Goal: Task Accomplishment & Management: Manage account settings

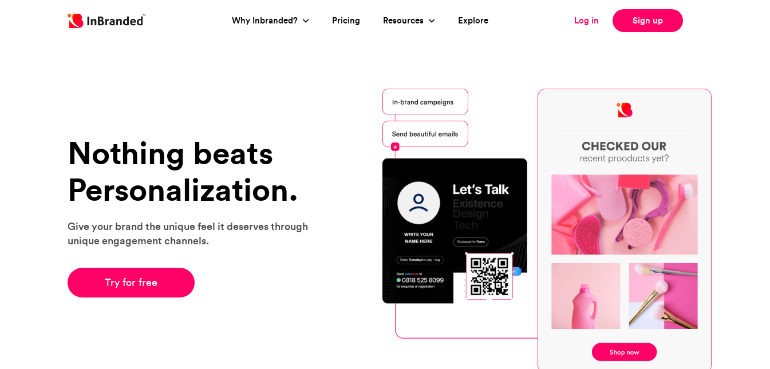
click at [587, 22] on link "Log in" at bounding box center [586, 20] width 25 height 13
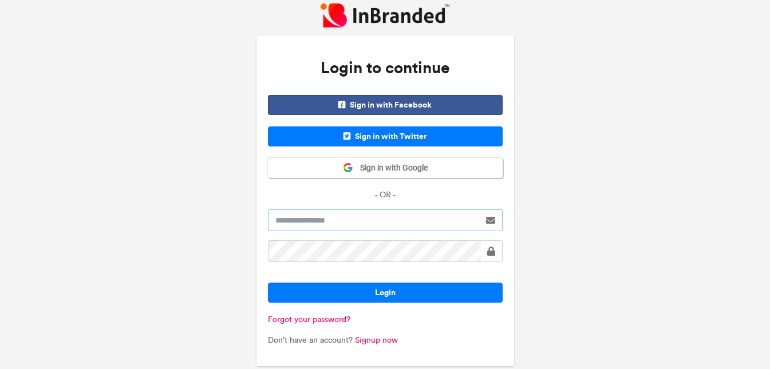
click at [324, 227] on input "text" at bounding box center [374, 221] width 212 height 22
type input "**********"
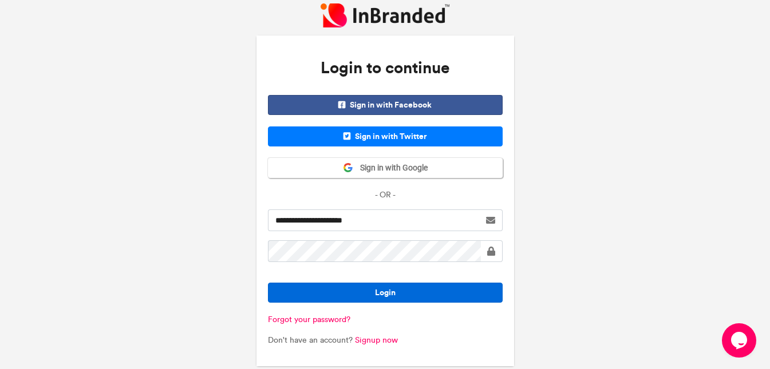
click at [416, 286] on button "Login" at bounding box center [385, 293] width 235 height 20
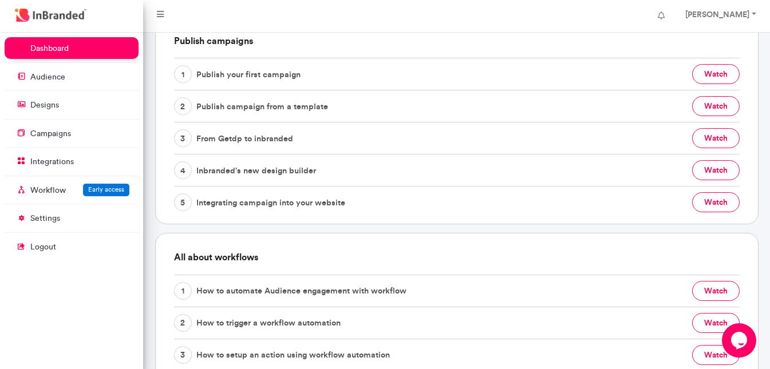
scroll to position [364, 0]
click at [710, 141] on button "watch" at bounding box center [716, 140] width 48 height 20
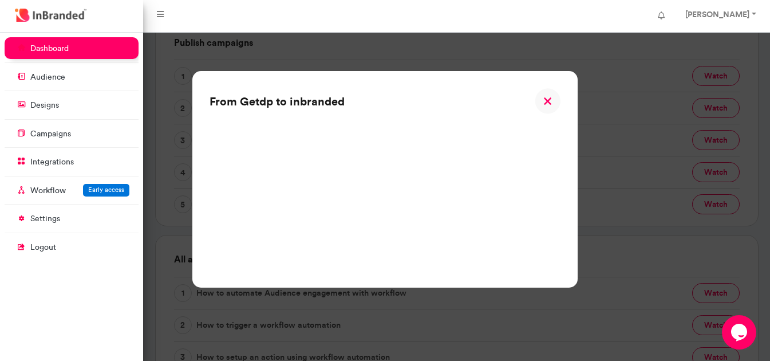
click at [551, 101] on img at bounding box center [548, 101] width 26 height 26
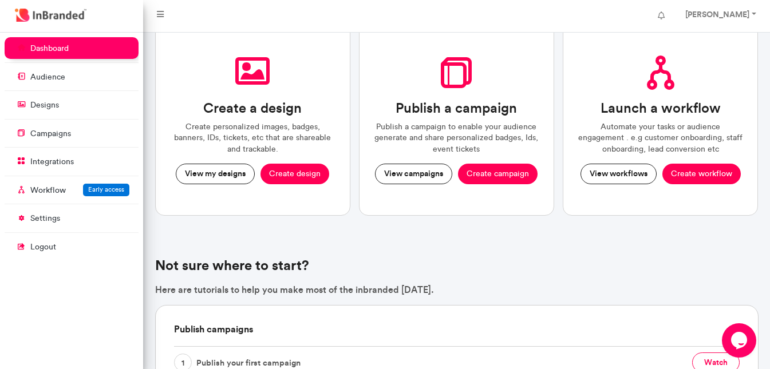
scroll to position [65, 0]
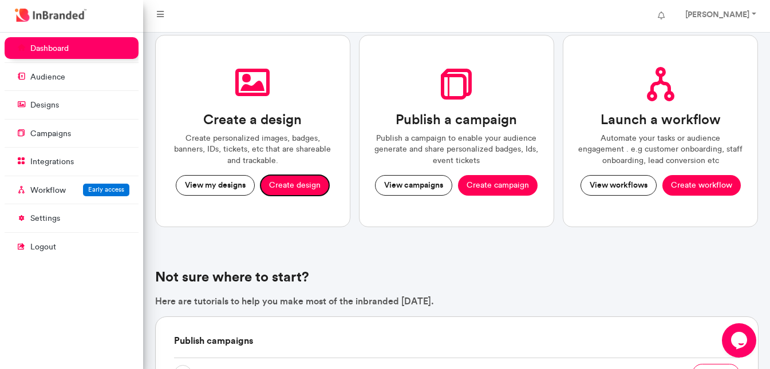
click at [302, 184] on button "Create design" at bounding box center [294, 185] width 69 height 21
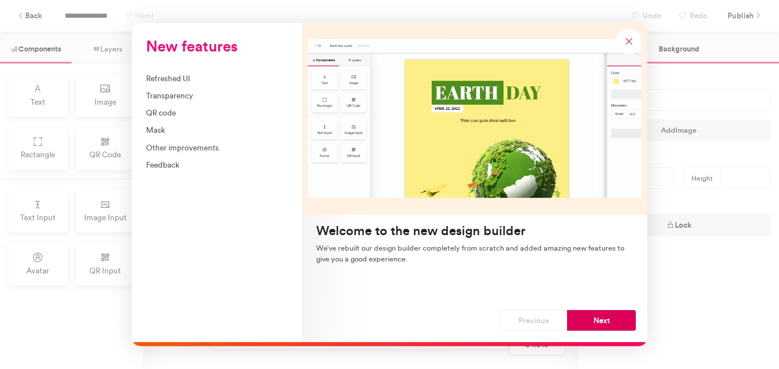
click at [591, 320] on button "Next" at bounding box center [601, 320] width 69 height 21
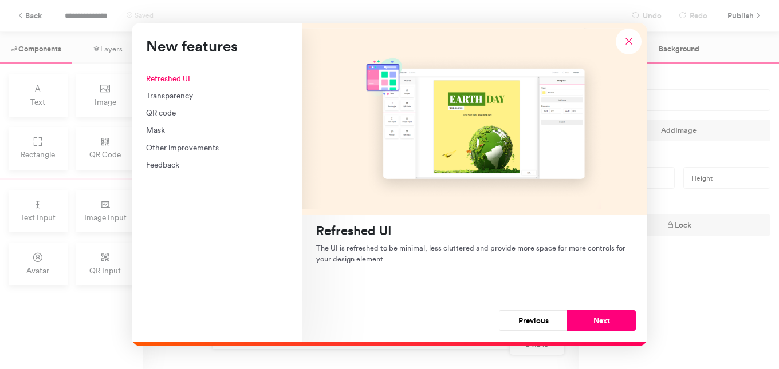
click at [591, 320] on button "Next" at bounding box center [601, 320] width 69 height 21
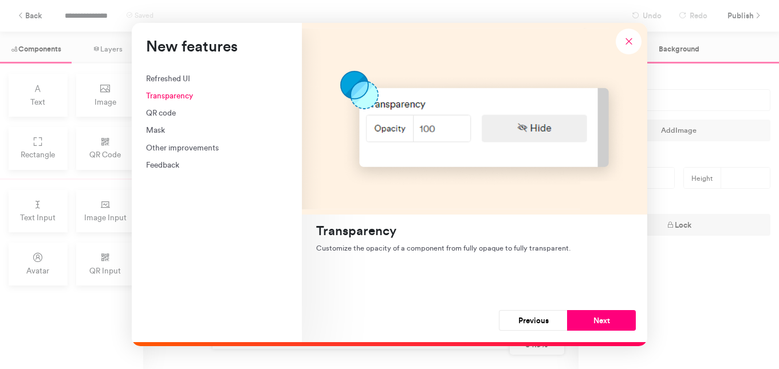
click at [591, 320] on button "Next" at bounding box center [601, 320] width 69 height 21
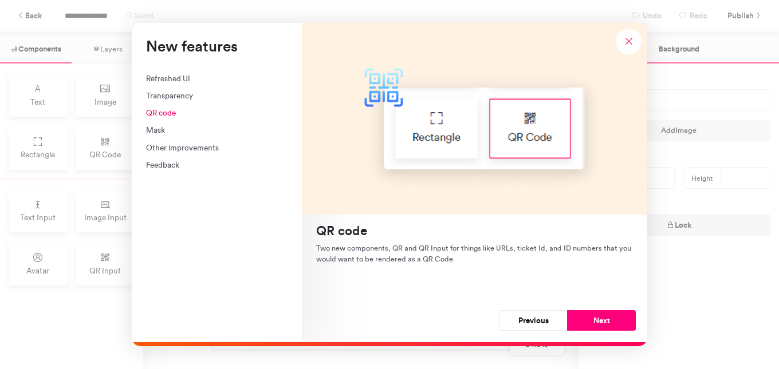
click at [591, 320] on button "Next" at bounding box center [601, 320] width 69 height 21
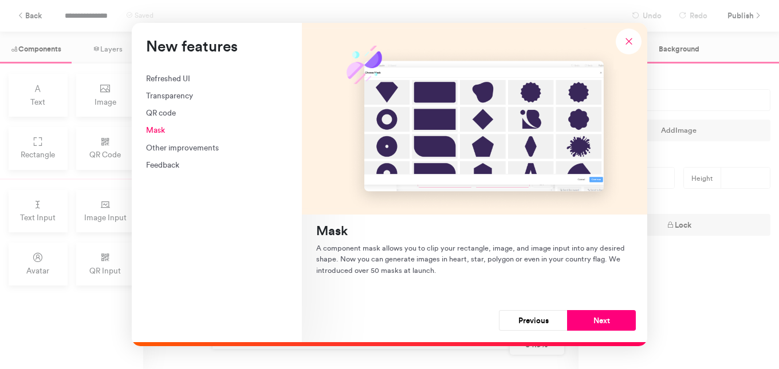
click at [591, 320] on button "Next" at bounding box center [601, 320] width 69 height 21
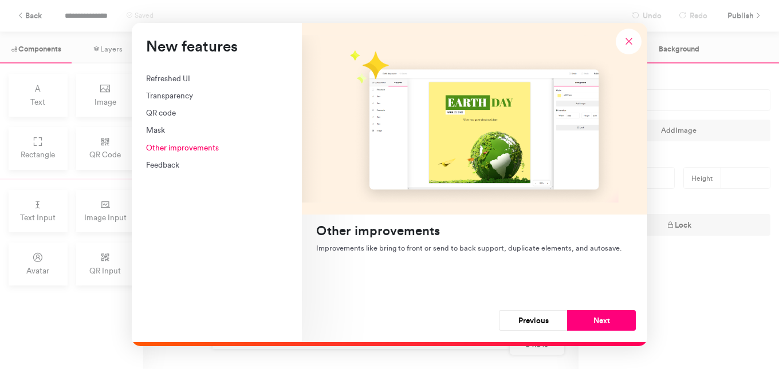
click at [591, 320] on button "Next" at bounding box center [601, 320] width 69 height 21
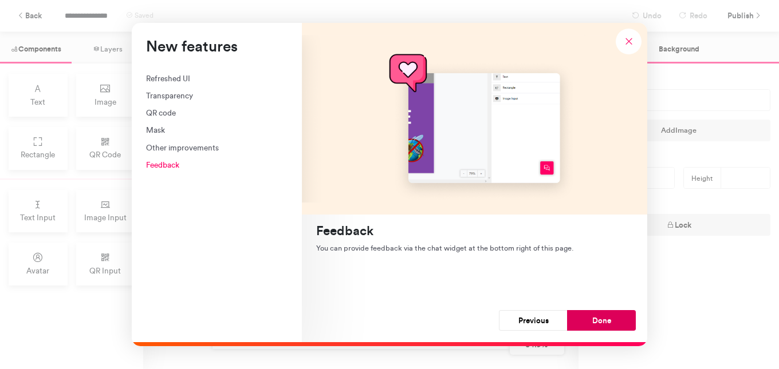
click at [602, 322] on button "Done" at bounding box center [601, 320] width 69 height 21
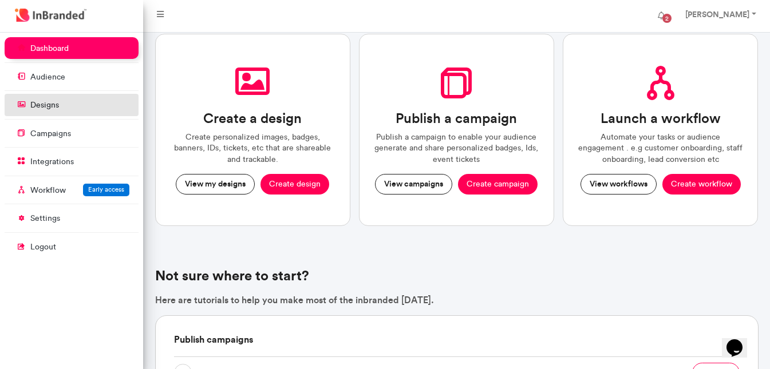
drag, startPoint x: 274, startPoint y: 188, endPoint x: 40, endPoint y: 107, distance: 247.1
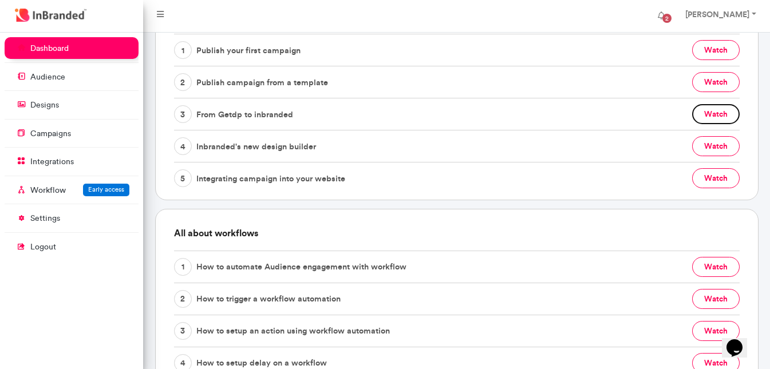
click at [724, 118] on button "watch" at bounding box center [716, 114] width 48 height 20
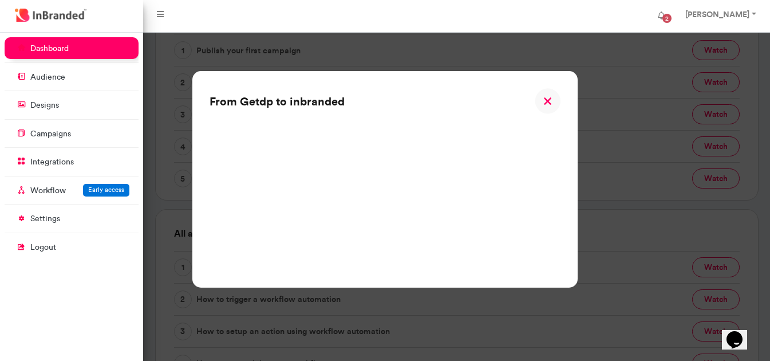
click at [552, 101] on img at bounding box center [548, 101] width 26 height 26
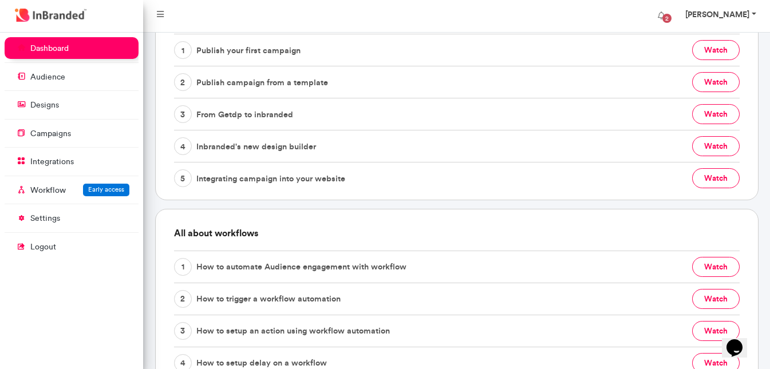
click at [753, 13] on link "Zoe Aj" at bounding box center [720, 16] width 92 height 23
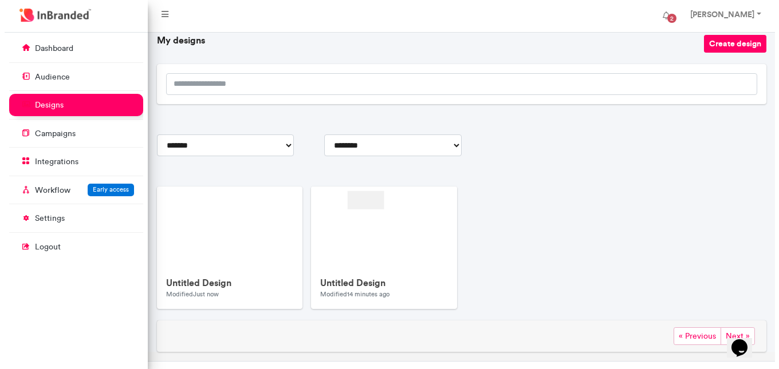
scroll to position [81, 0]
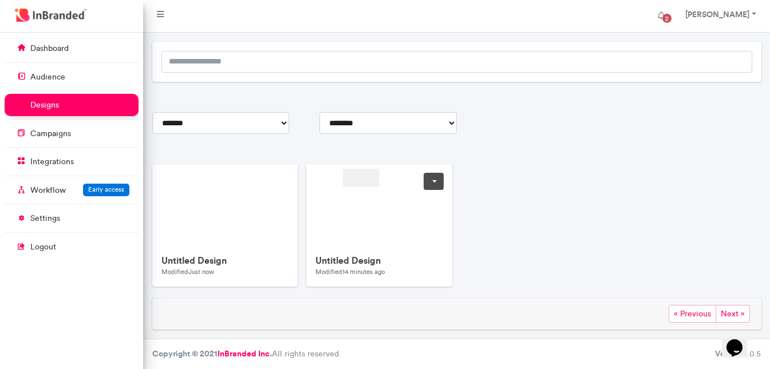
click at [432, 184] on link at bounding box center [434, 181] width 20 height 17
click at [382, 246] on span "Delete" at bounding box center [398, 247] width 90 height 18
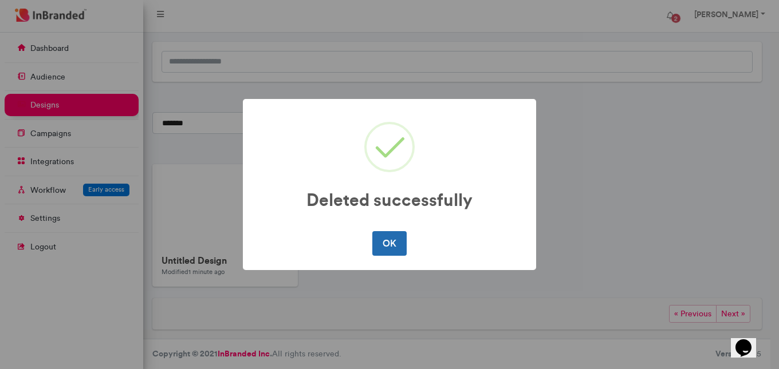
click at [382, 239] on button "OK" at bounding box center [389, 243] width 34 height 24
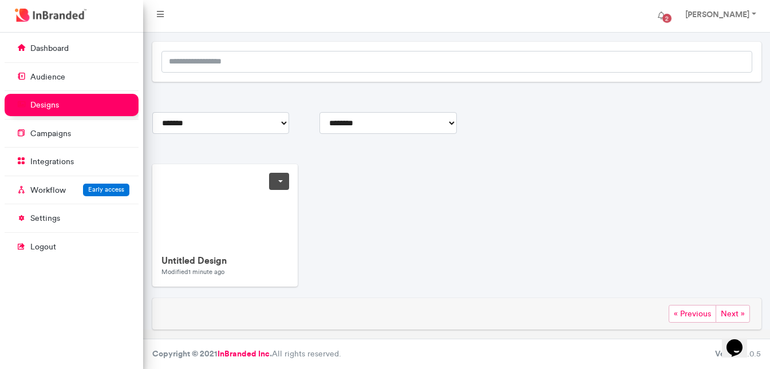
click at [280, 181] on link at bounding box center [279, 181] width 20 height 17
click at [242, 245] on span "Delete" at bounding box center [243, 247] width 90 height 18
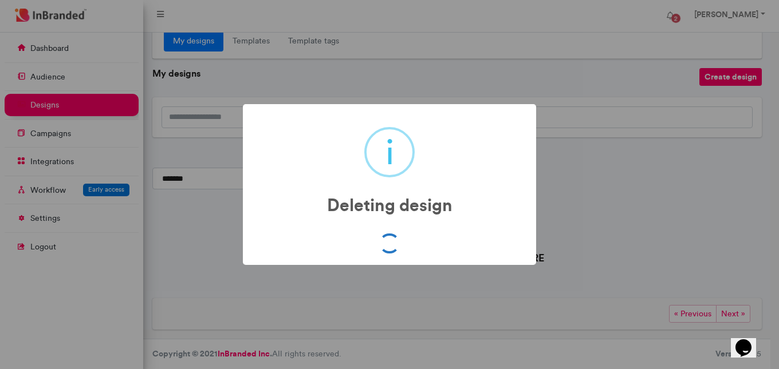
scroll to position [26, 0]
click at [589, 50] on div "i Deleting design × OK No Cancel" at bounding box center [389, 184] width 779 height 369
click at [638, 165] on div "i Deleting design × OK No Cancel" at bounding box center [389, 184] width 779 height 369
click at [584, 199] on div "i Deleting design × OK No Cancel" at bounding box center [389, 184] width 779 height 369
click at [45, 108] on div "i Deleting design × OK No Cancel" at bounding box center [389, 184] width 779 height 369
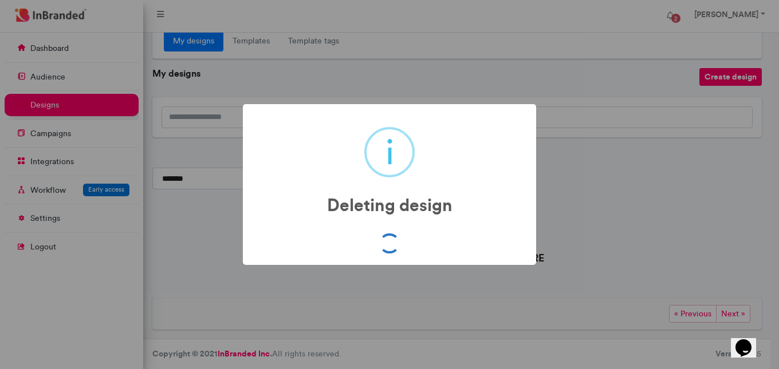
click at [626, 147] on div "i Deleting design × OK No Cancel" at bounding box center [389, 184] width 779 height 369
click at [117, 116] on div "i Deleting design × OK No Cancel" at bounding box center [389, 184] width 779 height 369
click at [96, 106] on div "i Deleting design × OK No Cancel" at bounding box center [389, 184] width 779 height 369
click at [737, 78] on div "i Deleting design × OK No Cancel" at bounding box center [389, 184] width 779 height 369
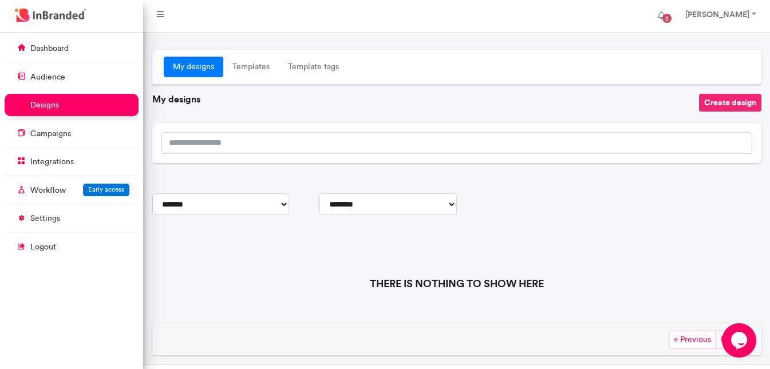
click at [720, 106] on button "Create design" at bounding box center [730, 103] width 62 height 18
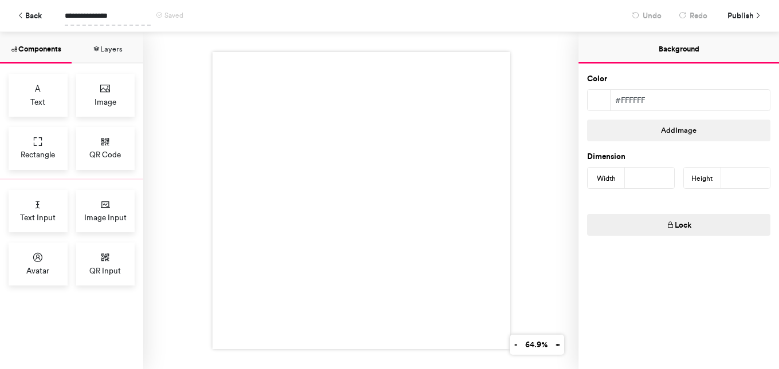
click at [103, 15] on span "**********" at bounding box center [108, 16] width 86 height 20
drag, startPoint x: 118, startPoint y: 15, endPoint x: 82, endPoint y: 15, distance: 35.5
click at [117, 15] on span "**********" at bounding box center [108, 16] width 86 height 20
drag, startPoint x: 82, startPoint y: 15, endPoint x: 60, endPoint y: 19, distance: 22.6
click at [60, 19] on div "**********" at bounding box center [336, 16] width 572 height 20
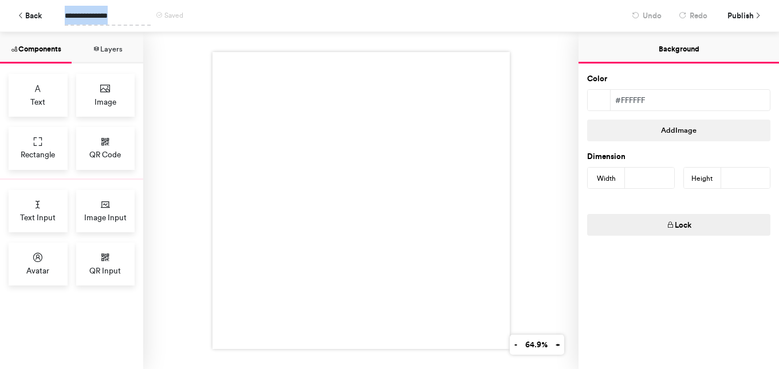
drag, startPoint x: 103, startPoint y: 14, endPoint x: 64, endPoint y: 14, distance: 38.9
click at [64, 14] on div "**********" at bounding box center [336, 16] width 572 height 20
click at [282, 85] on div at bounding box center [360, 200] width 297 height 297
click at [105, 104] on span "Image" at bounding box center [105, 101] width 22 height 11
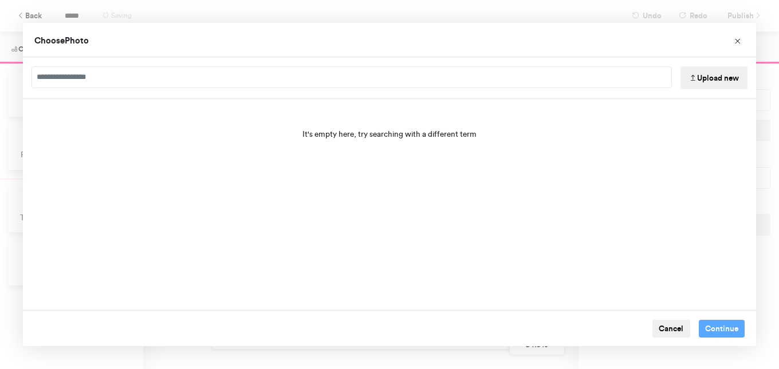
click at [713, 84] on button "Upload new" at bounding box center [713, 77] width 67 height 23
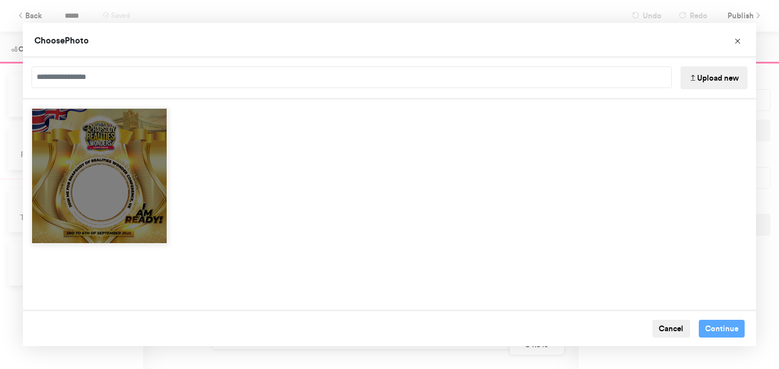
click at [135, 193] on div "Choose Image" at bounding box center [99, 176] width 137 height 137
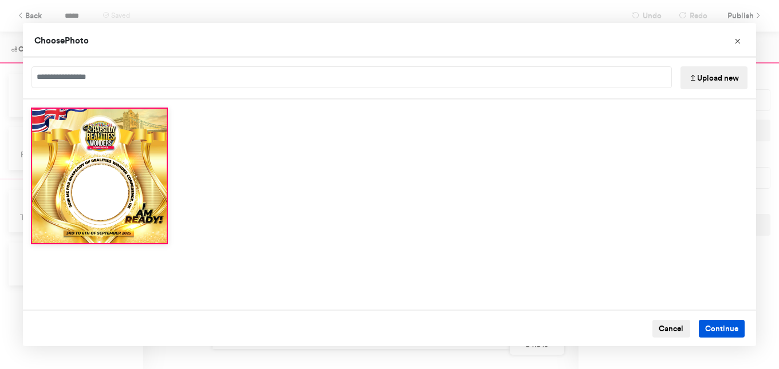
click at [705, 328] on button "Continue" at bounding box center [721, 329] width 46 height 18
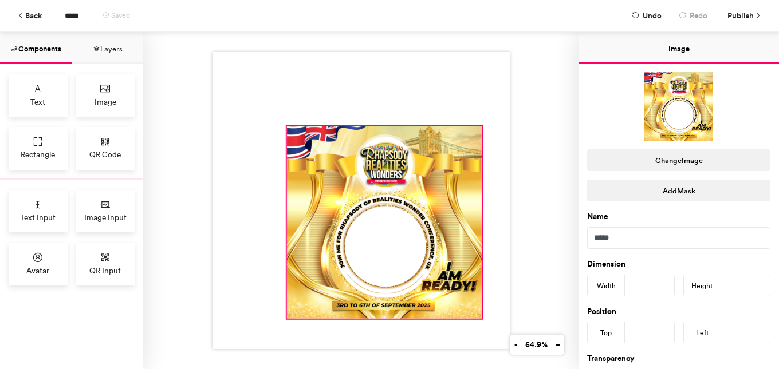
drag, startPoint x: 357, startPoint y: 196, endPoint x: 477, endPoint y: 314, distance: 168.8
click at [477, 314] on div at bounding box center [360, 200] width 297 height 297
type input "***"
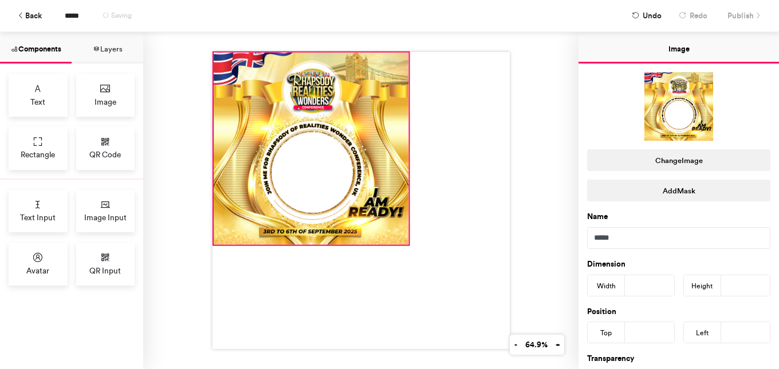
drag, startPoint x: 406, startPoint y: 240, endPoint x: 333, endPoint y: 166, distance: 104.0
click at [333, 166] on div at bounding box center [310, 149] width 195 height 192
type input "*"
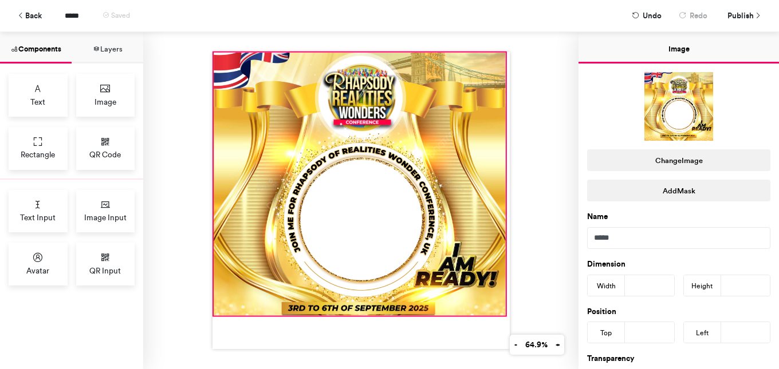
drag, startPoint x: 406, startPoint y: 240, endPoint x: 500, endPoint y: 311, distance: 117.4
click at [500, 311] on div at bounding box center [360, 200] width 297 height 297
type input "***"
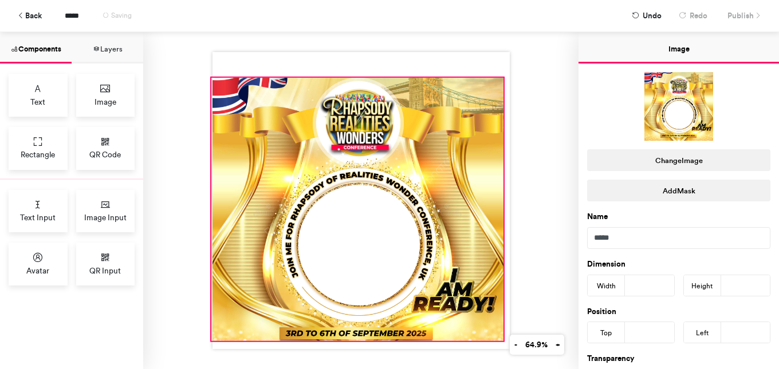
drag, startPoint x: 388, startPoint y: 200, endPoint x: 384, endPoint y: 223, distance: 23.2
click at [384, 223] on div at bounding box center [357, 209] width 292 height 263
type input "**"
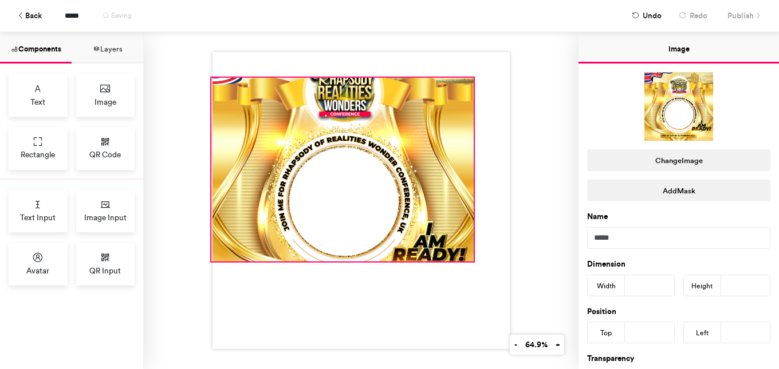
drag, startPoint x: 497, startPoint y: 334, endPoint x: 468, endPoint y: 254, distance: 85.0
click at [468, 254] on div at bounding box center [360, 200] width 297 height 297
type input "***"
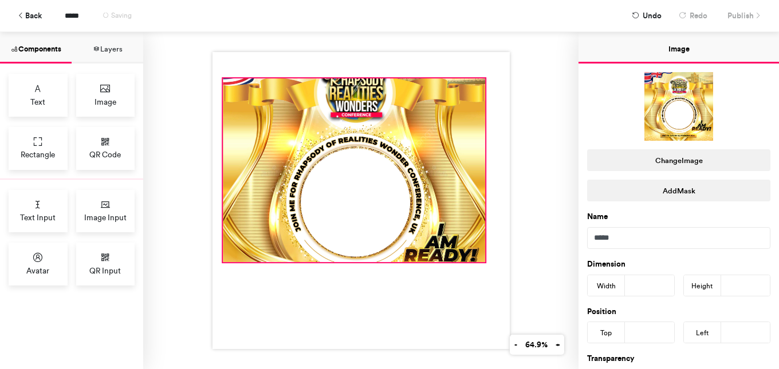
drag, startPoint x: 415, startPoint y: 211, endPoint x: 426, endPoint y: 211, distance: 11.5
click at [426, 211] on div at bounding box center [354, 170] width 262 height 184
type input "**"
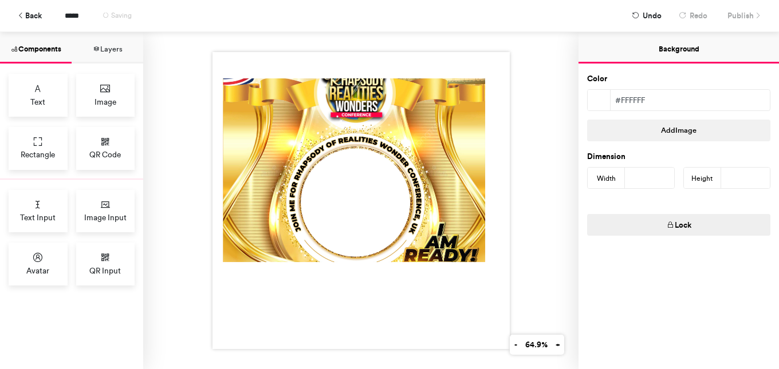
click at [357, 70] on div at bounding box center [360, 200] width 297 height 297
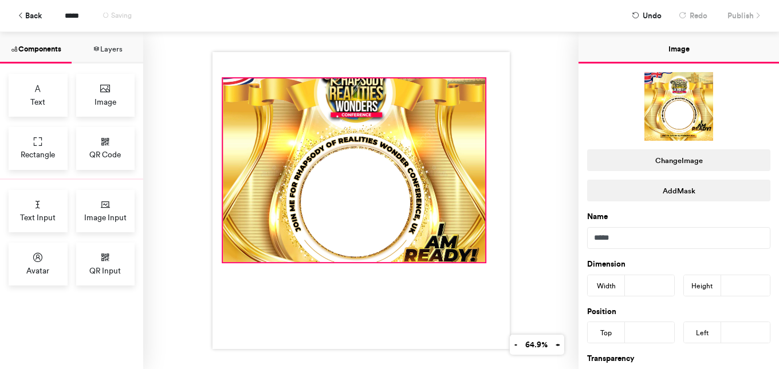
click at [461, 110] on div at bounding box center [354, 170] width 262 height 184
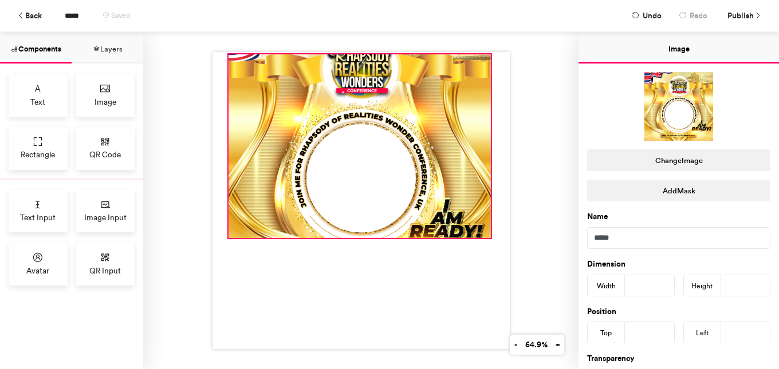
drag, startPoint x: 349, startPoint y: 258, endPoint x: 354, endPoint y: 234, distance: 24.7
click at [354, 234] on div at bounding box center [360, 200] width 297 height 297
type input "*"
type input "**"
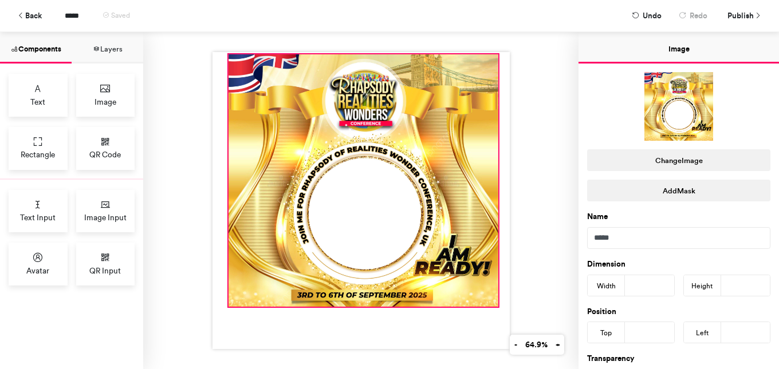
drag, startPoint x: 484, startPoint y: 234, endPoint x: 491, endPoint y: 303, distance: 69.1
click at [491, 303] on div at bounding box center [360, 200] width 297 height 297
type input "***"
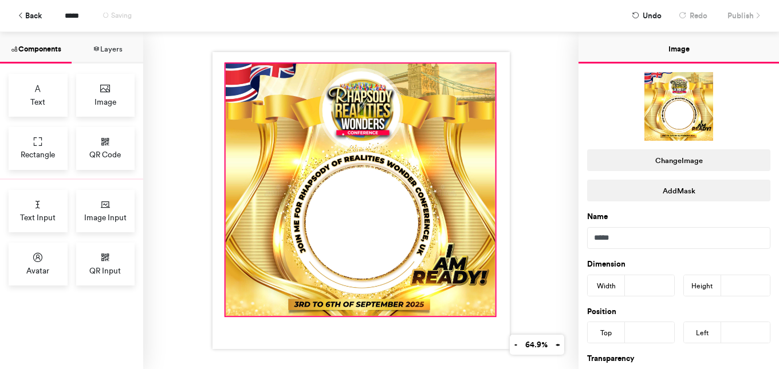
drag, startPoint x: 375, startPoint y: 194, endPoint x: 373, endPoint y: 203, distance: 9.3
click at [373, 203] on div at bounding box center [360, 190] width 270 height 252
type input "**"
click at [45, 256] on div "Avatar" at bounding box center [38, 264] width 59 height 43
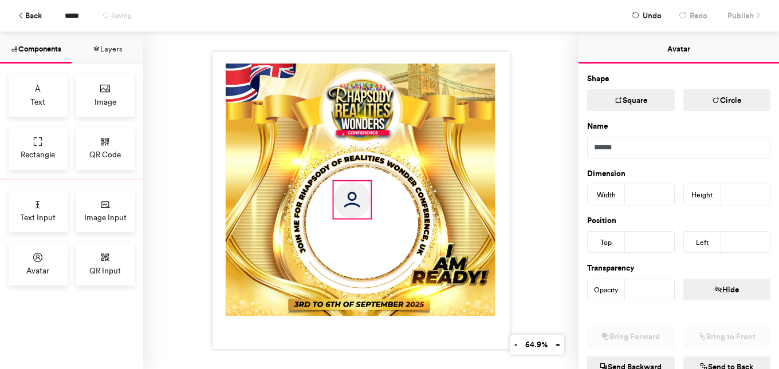
drag, startPoint x: 303, startPoint y: 144, endPoint x: 350, endPoint y: 199, distance: 71.8
click at [350, 199] on img at bounding box center [351, 199] width 37 height 37
type input "***"
click at [712, 97] on icon "button" at bounding box center [716, 100] width 8 height 9
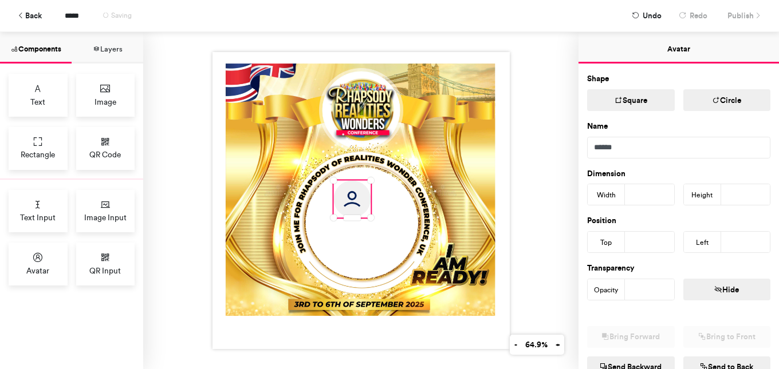
click at [726, 102] on button "Circle" at bounding box center [727, 100] width 88 height 22
drag, startPoint x: 345, startPoint y: 196, endPoint x: 366, endPoint y: 199, distance: 20.8
click at [366, 199] on img at bounding box center [372, 202] width 37 height 37
type input "***"
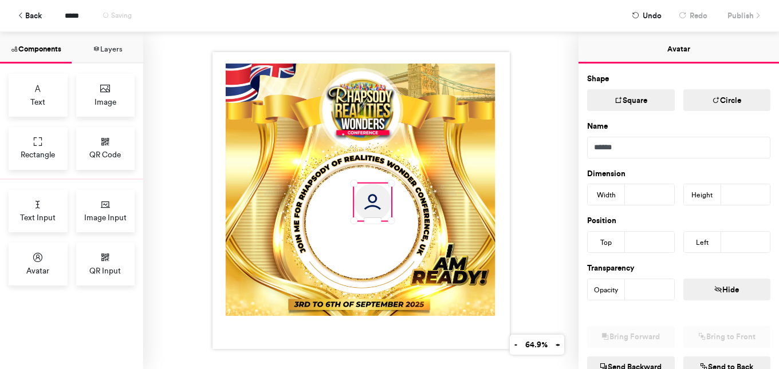
click at [625, 98] on button "Square" at bounding box center [631, 100] width 88 height 22
click at [696, 99] on button "Circle" at bounding box center [727, 100] width 88 height 22
click at [713, 105] on button "Circle" at bounding box center [727, 100] width 88 height 22
drag, startPoint x: 384, startPoint y: 216, endPoint x: 394, endPoint y: 239, distance: 25.3
click at [394, 239] on div at bounding box center [360, 200] width 297 height 297
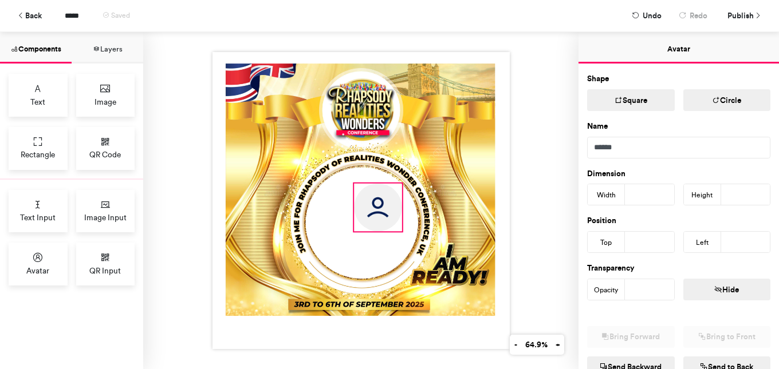
type input "***"
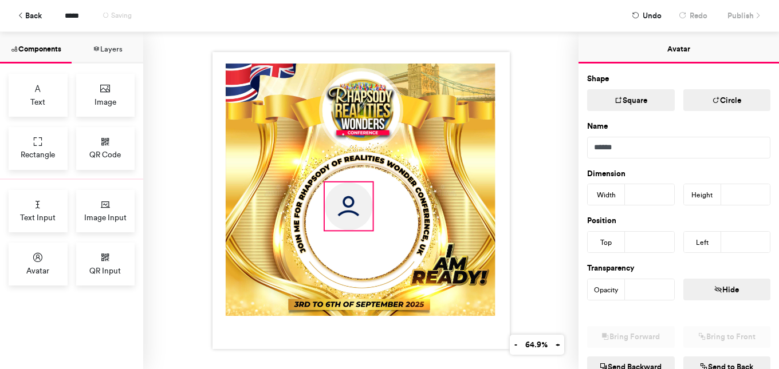
drag, startPoint x: 368, startPoint y: 211, endPoint x: 348, endPoint y: 214, distance: 20.2
click at [348, 214] on img at bounding box center [348, 207] width 48 height 48
type input "***"
click at [695, 109] on button "Circle" at bounding box center [727, 100] width 88 height 22
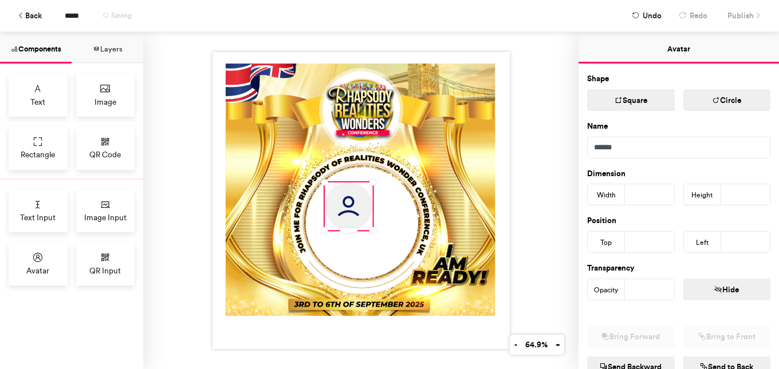
click at [712, 103] on icon "button" at bounding box center [716, 100] width 8 height 9
click at [702, 100] on button "Circle" at bounding box center [727, 100] width 88 height 22
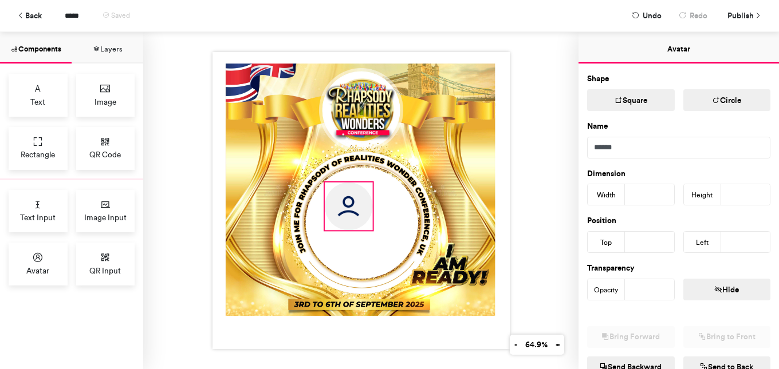
click at [359, 212] on img at bounding box center [348, 207] width 48 height 48
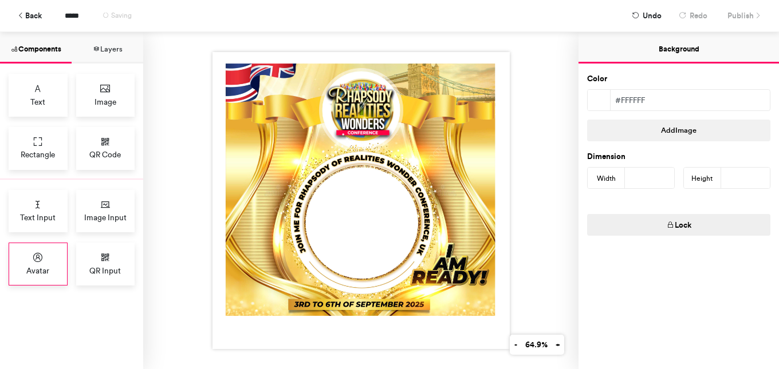
click at [35, 270] on span "Avatar" at bounding box center [37, 270] width 23 height 11
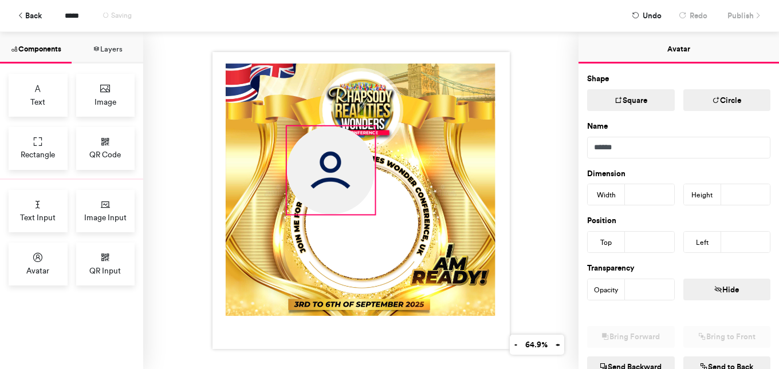
drag, startPoint x: 318, startPoint y: 160, endPoint x: 369, endPoint y: 220, distance: 78.8
click at [369, 220] on div at bounding box center [360, 200] width 297 height 297
type input "***"
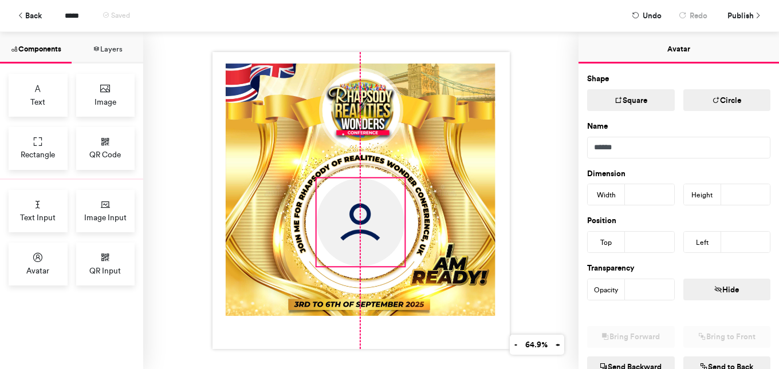
drag, startPoint x: 316, startPoint y: 163, endPoint x: 345, endPoint y: 215, distance: 59.4
click at [345, 215] on img at bounding box center [360, 223] width 88 height 88
type input "***"
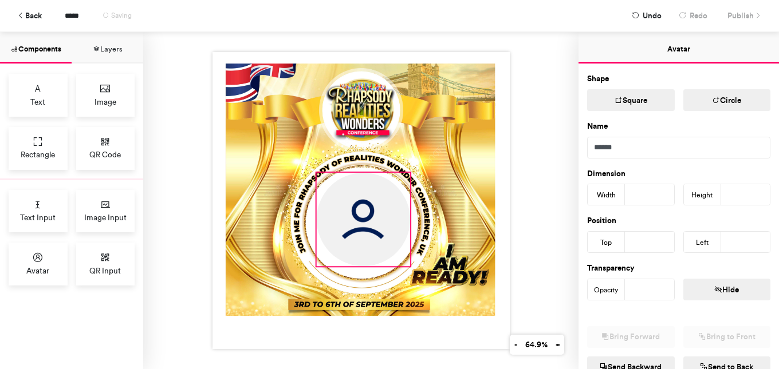
drag, startPoint x: 400, startPoint y: 174, endPoint x: 405, endPoint y: 167, distance: 9.4
click at [405, 167] on div at bounding box center [360, 200] width 297 height 297
type input "***"
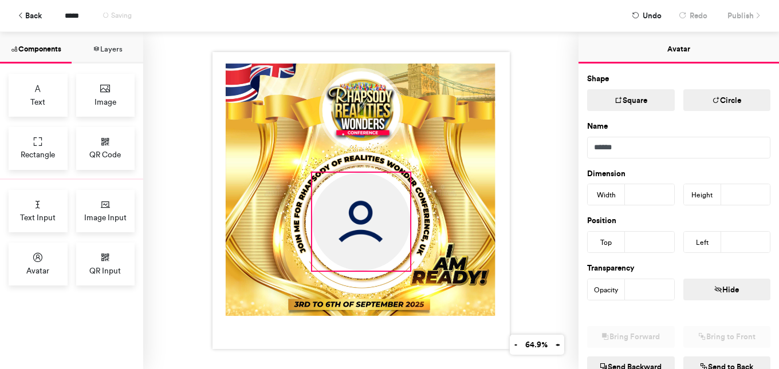
drag, startPoint x: 311, startPoint y: 260, endPoint x: 306, endPoint y: 264, distance: 6.1
click at [306, 264] on div at bounding box center [360, 200] width 297 height 297
type input "***"
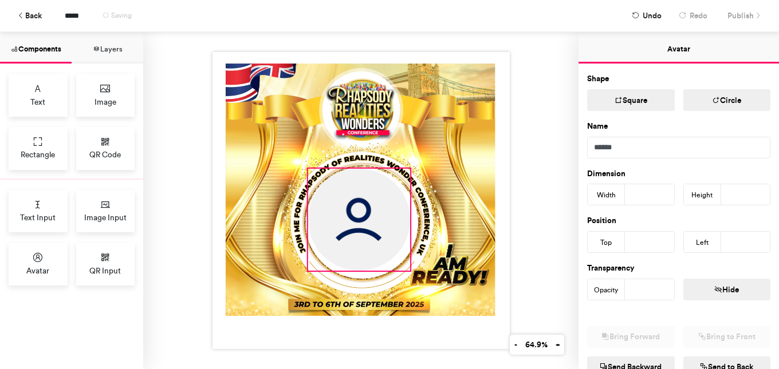
click at [303, 166] on div at bounding box center [360, 200] width 297 height 297
type input "***"
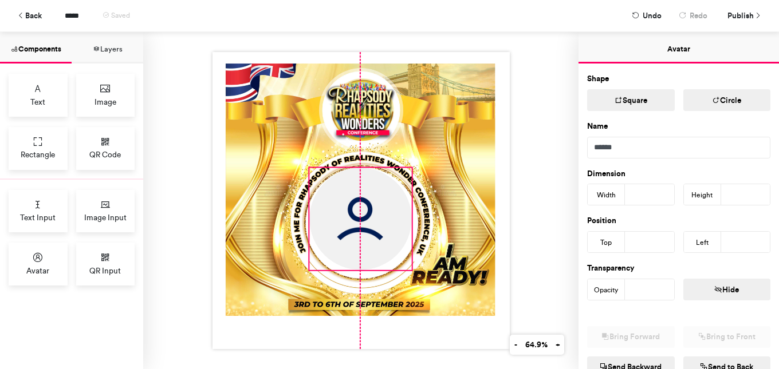
click at [346, 210] on img at bounding box center [360, 219] width 102 height 102
type input "***"
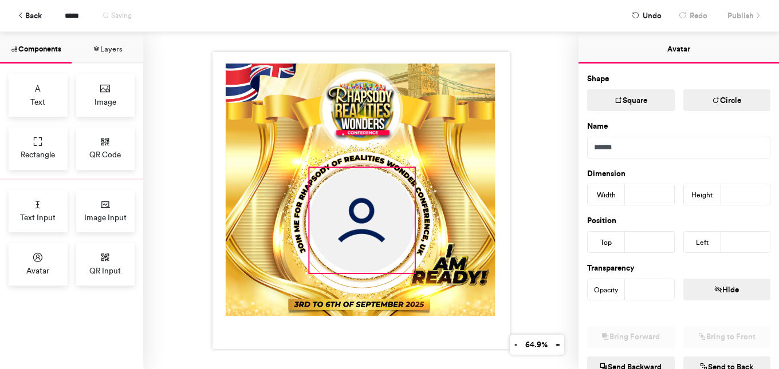
click at [409, 271] on div at bounding box center [360, 200] width 297 height 297
type input "***"
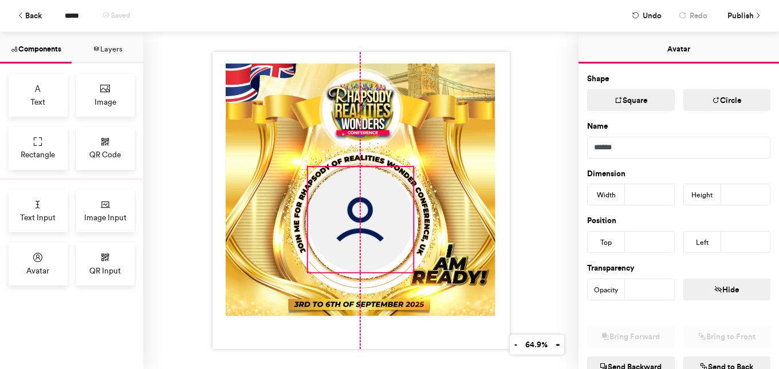
click at [366, 230] on img at bounding box center [359, 219] width 105 height 105
type input "***"
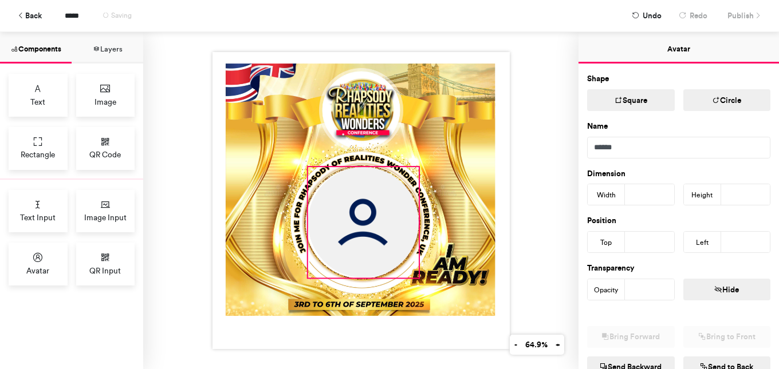
click at [415, 277] on div at bounding box center [360, 200] width 297 height 297
type input "***"
click at [382, 249] on img at bounding box center [364, 222] width 110 height 110
type input "***"
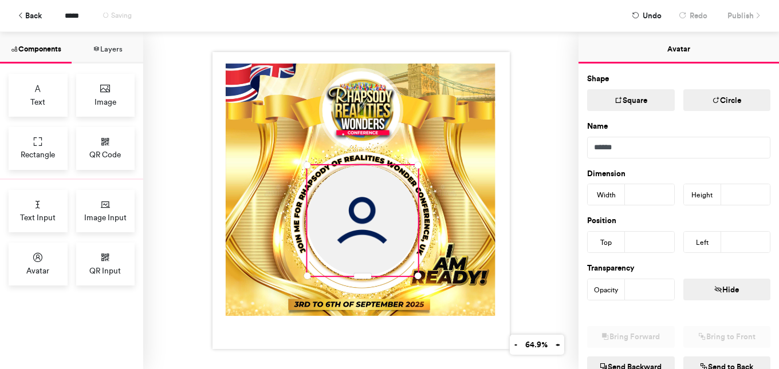
type input "***"
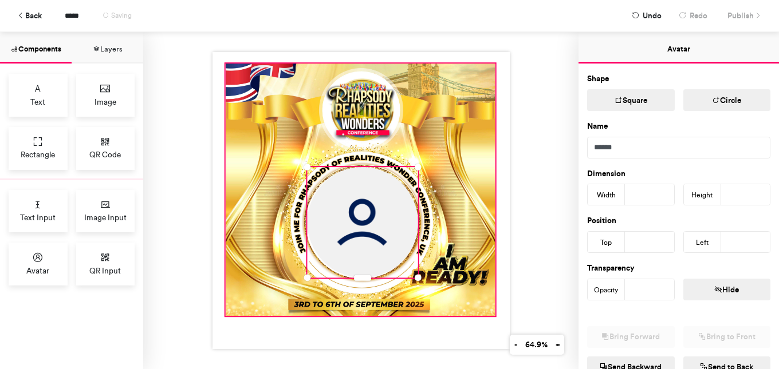
click at [472, 205] on div at bounding box center [360, 190] width 270 height 252
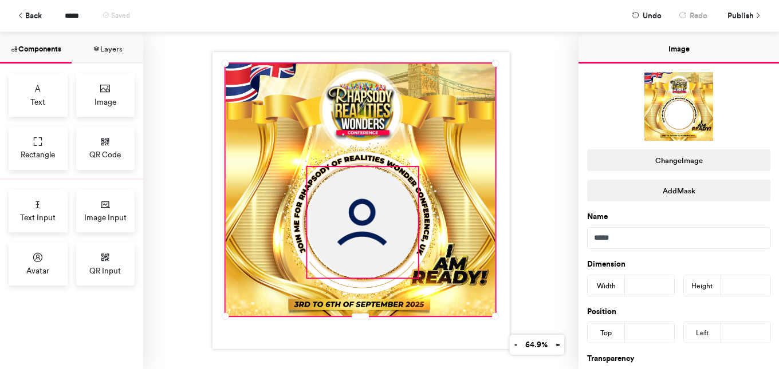
click at [382, 227] on img at bounding box center [362, 222] width 110 height 110
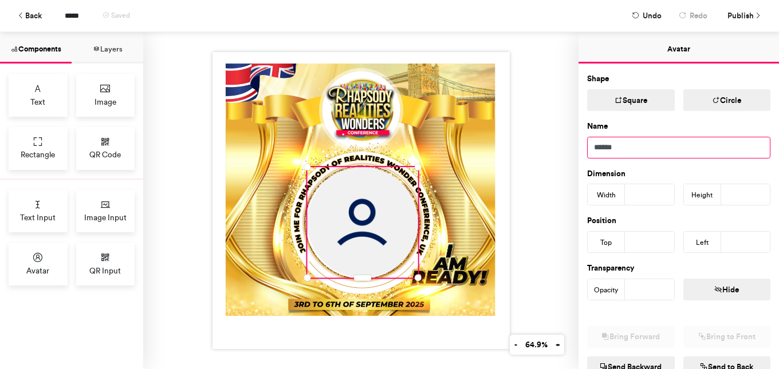
click at [666, 152] on input "******" at bounding box center [678, 148] width 183 height 22
type input "*"
type input "**********"
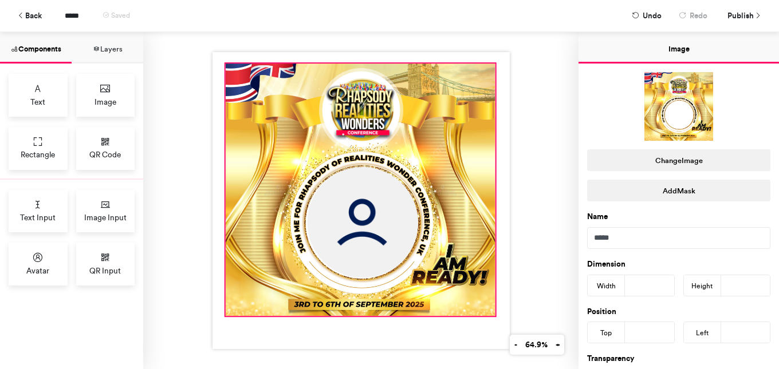
click at [461, 161] on div at bounding box center [360, 190] width 270 height 252
click at [738, 17] on span "Publish" at bounding box center [740, 16] width 26 height 20
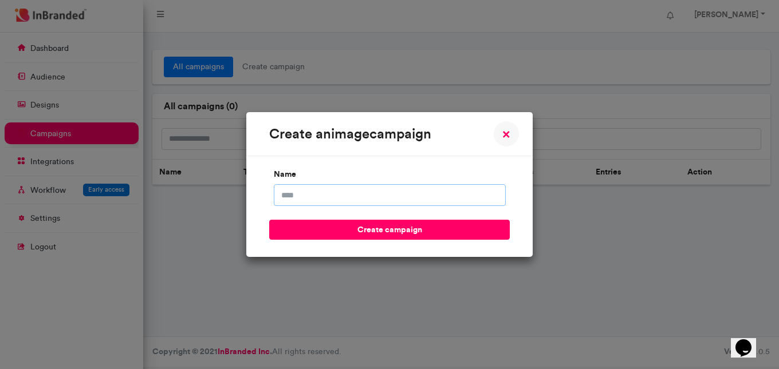
click at [362, 196] on input "name" at bounding box center [390, 195] width 232 height 22
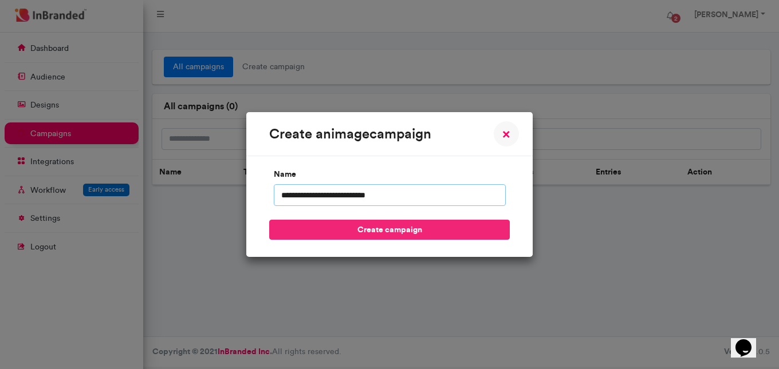
type input "**********"
click at [378, 238] on button "create campaign" at bounding box center [389, 230] width 240 height 20
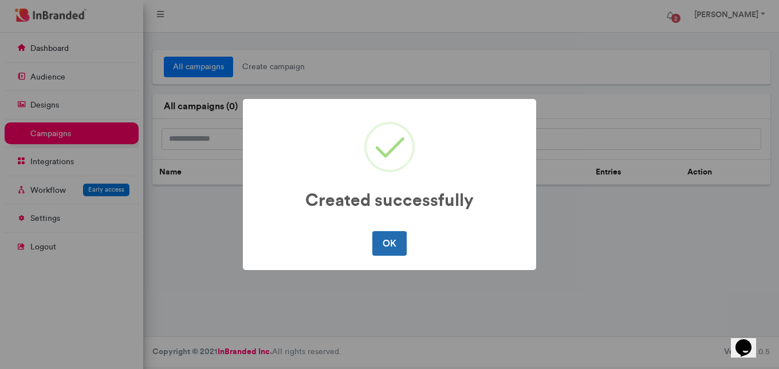
click at [402, 247] on button "OK" at bounding box center [389, 243] width 34 height 24
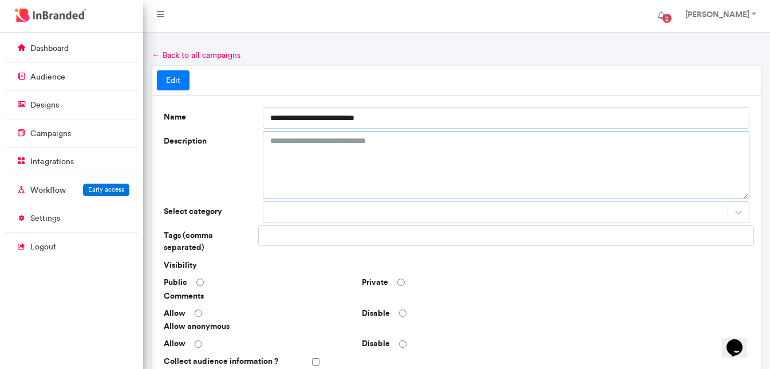
click at [500, 155] on textarea "Description" at bounding box center [506, 165] width 487 height 68
type textarea "**********"
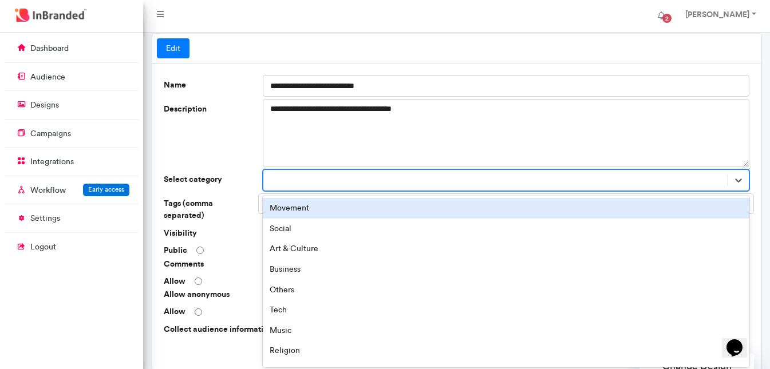
click at [535, 191] on div "option Movement focused, 1 of 16. 16 results available. Use Up and Down to choo…" at bounding box center [506, 180] width 487 height 22
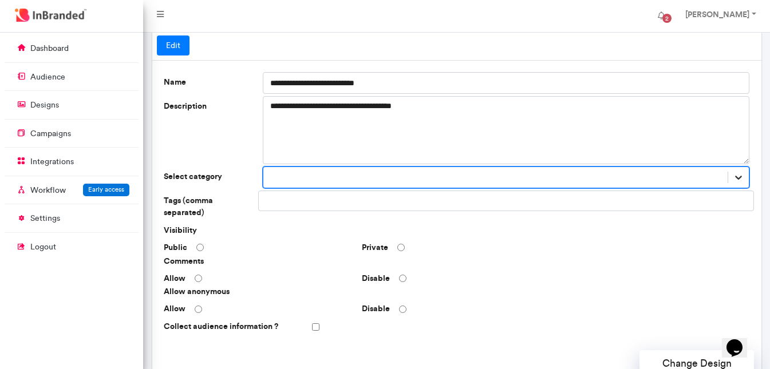
click at [743, 177] on icon at bounding box center [738, 177] width 11 height 11
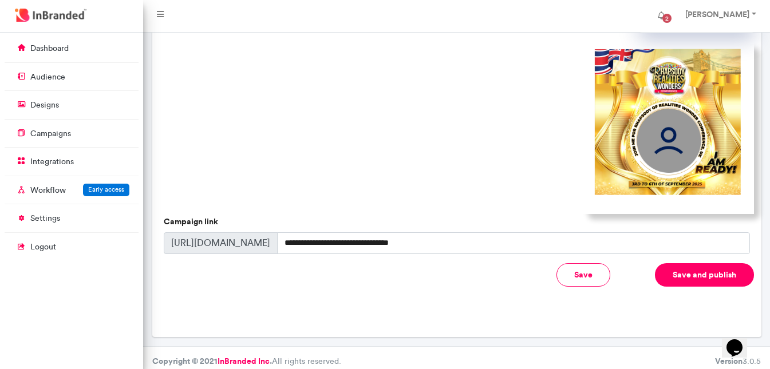
scroll to position [385, 0]
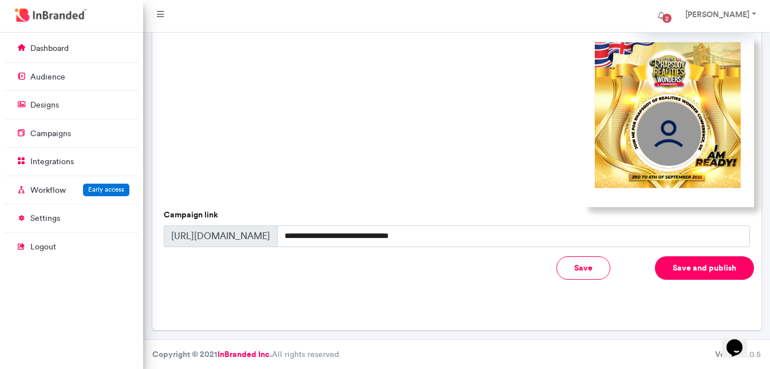
click at [726, 264] on button "Save and publish" at bounding box center [704, 267] width 99 height 23
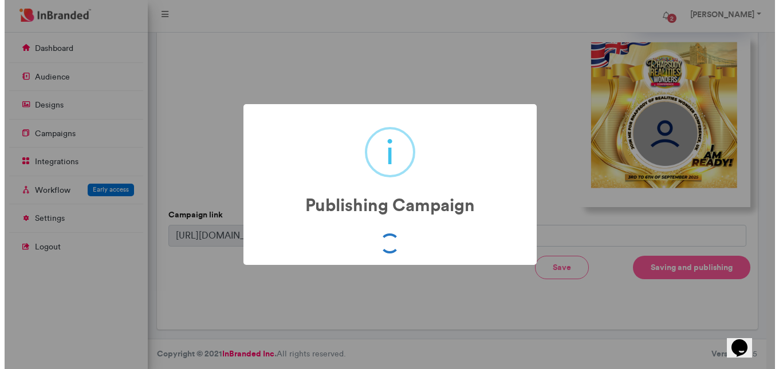
scroll to position [373, 0]
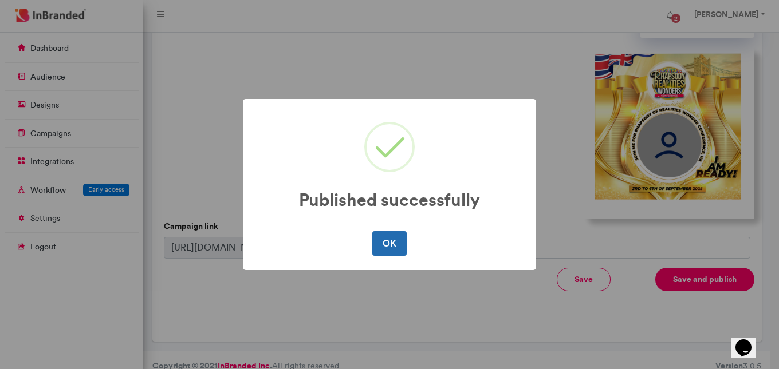
click at [380, 241] on button "OK" at bounding box center [389, 243] width 34 height 24
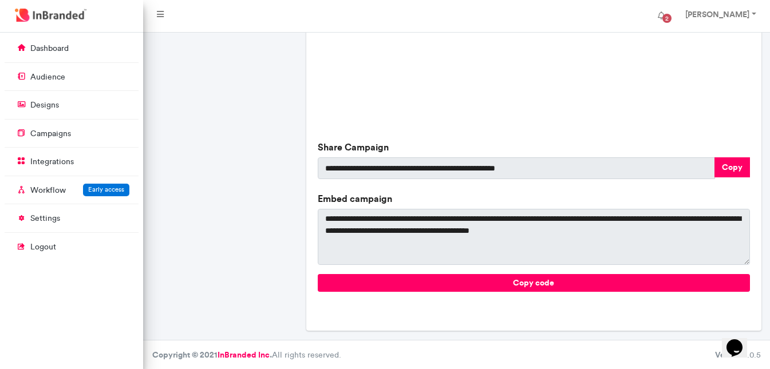
scroll to position [441, 0]
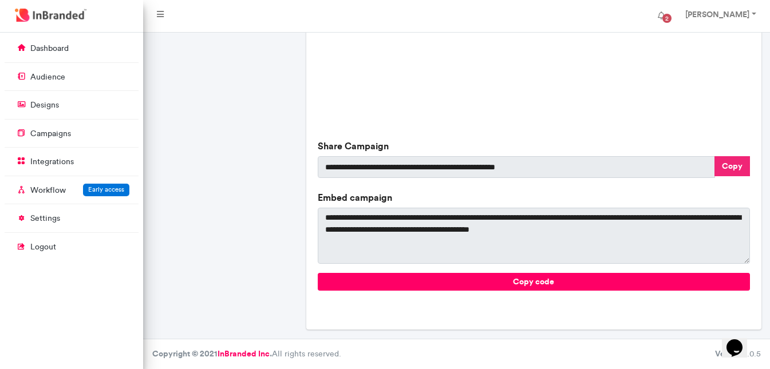
click at [735, 171] on button "Copy" at bounding box center [731, 166] width 35 height 20
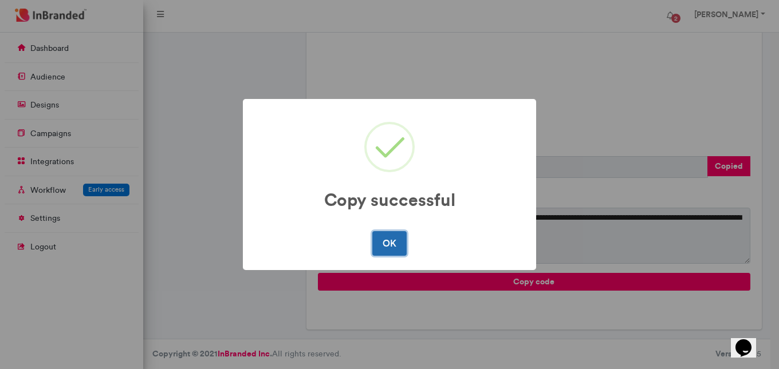
click at [386, 238] on button "OK" at bounding box center [389, 243] width 34 height 24
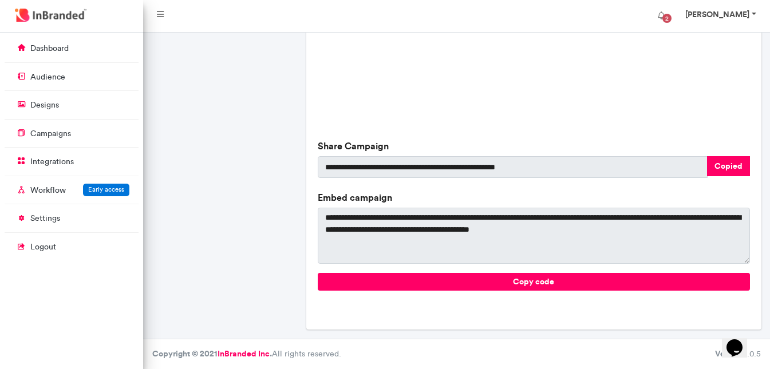
click at [750, 16] on link "[PERSON_NAME]" at bounding box center [720, 16] width 92 height 23
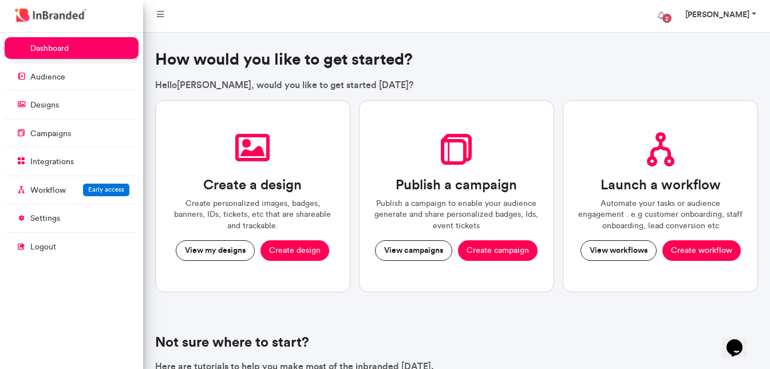
click at [755, 10] on link "[PERSON_NAME]" at bounding box center [720, 16] width 92 height 23
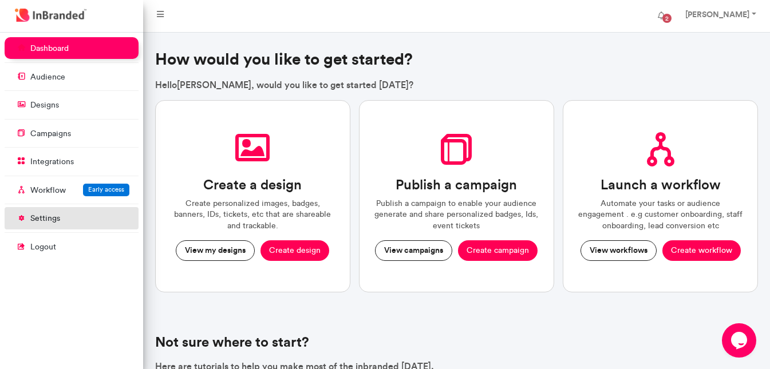
click at [38, 214] on p "settings" at bounding box center [45, 218] width 30 height 11
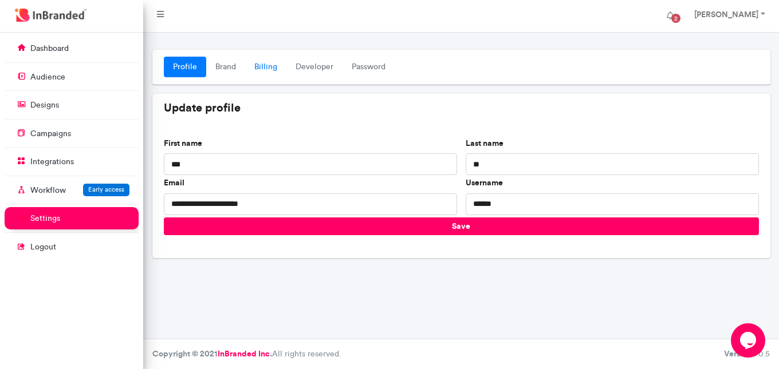
click at [263, 63] on link "Billing" at bounding box center [265, 67] width 41 height 21
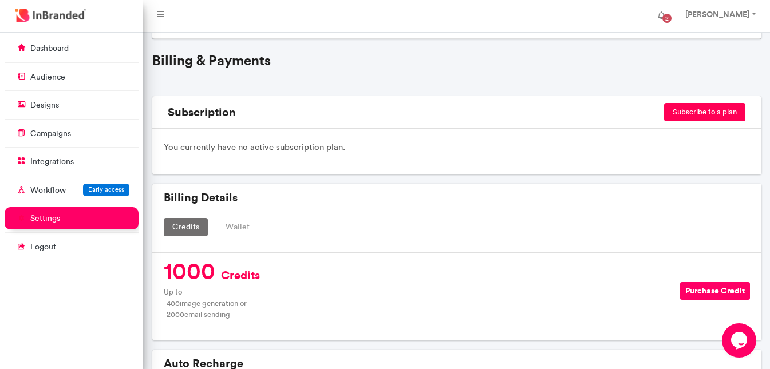
scroll to position [29, 0]
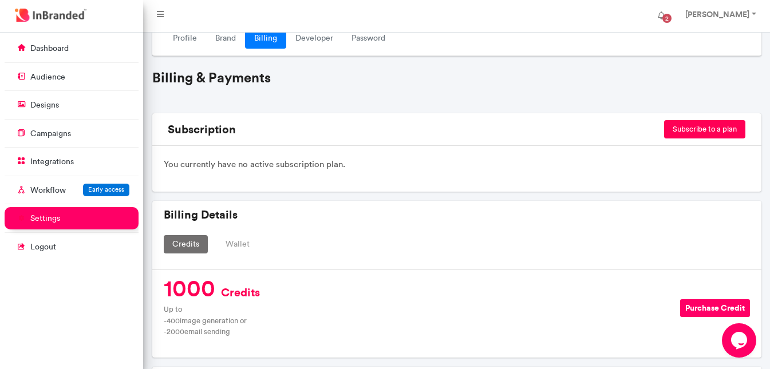
click at [720, 128] on button "Subscribe to a plan" at bounding box center [704, 129] width 81 height 18
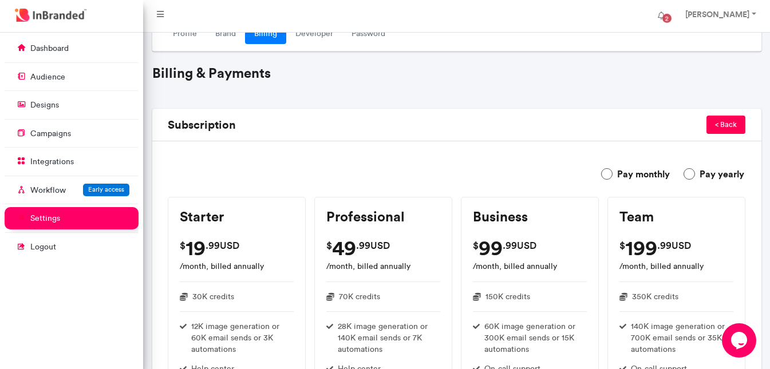
scroll to position [62, 0]
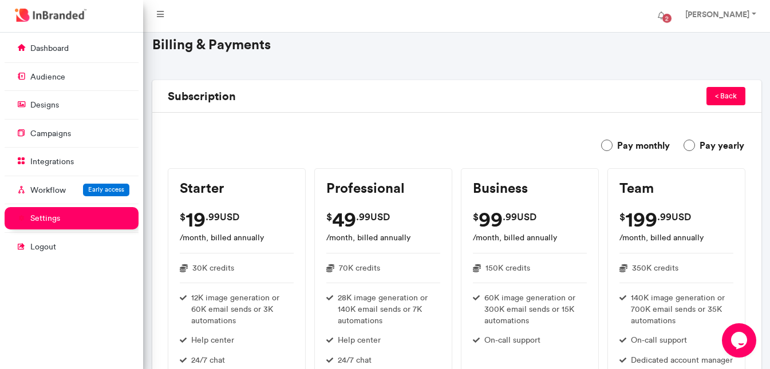
click at [609, 145] on label "Pay monthly" at bounding box center [635, 146] width 69 height 14
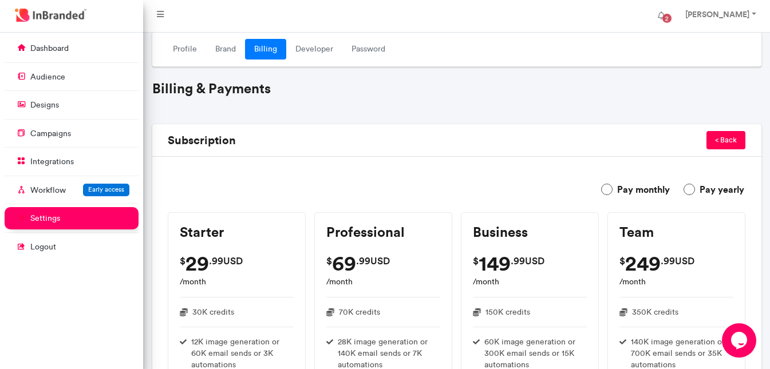
scroll to position [0, 0]
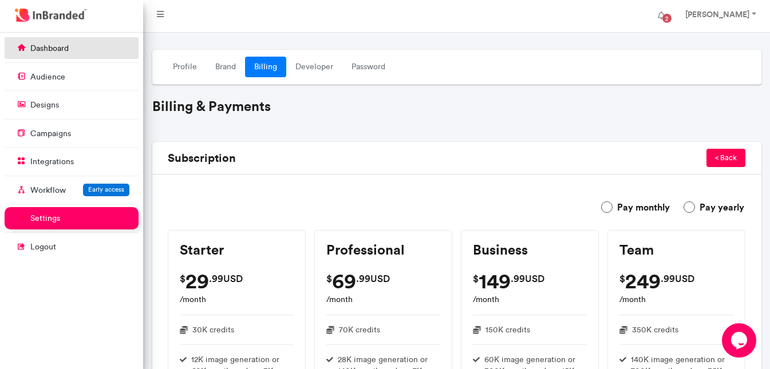
click at [75, 41] on link "dashboard" at bounding box center [72, 48] width 134 height 22
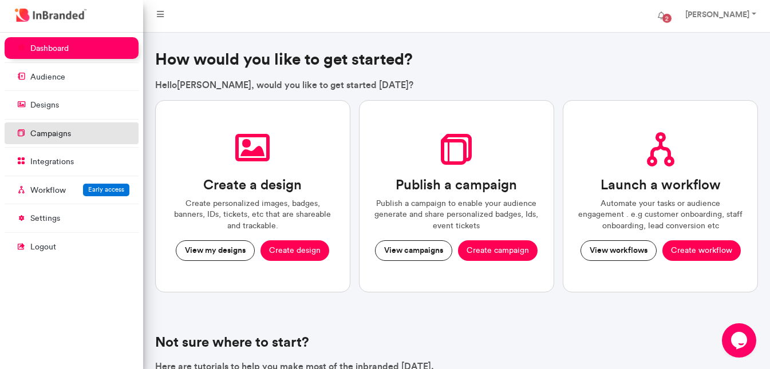
click at [96, 144] on link "campaigns" at bounding box center [72, 134] width 134 height 22
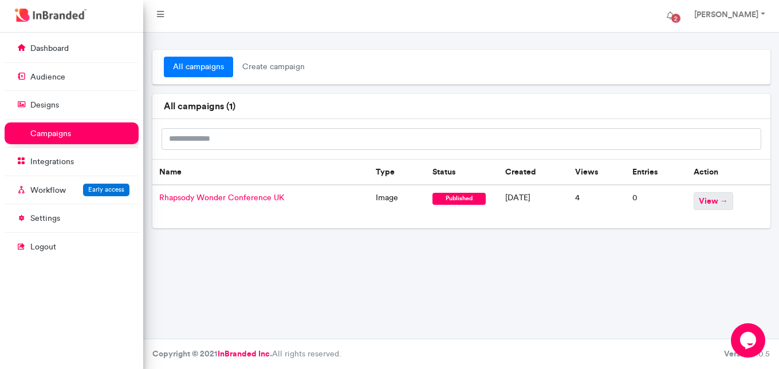
click at [727, 200] on span "view →" at bounding box center [712, 201] width 39 height 18
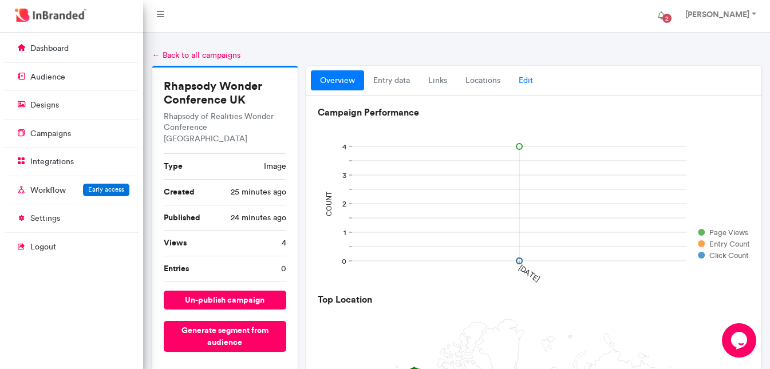
click at [518, 81] on link "Edit" at bounding box center [525, 80] width 33 height 21
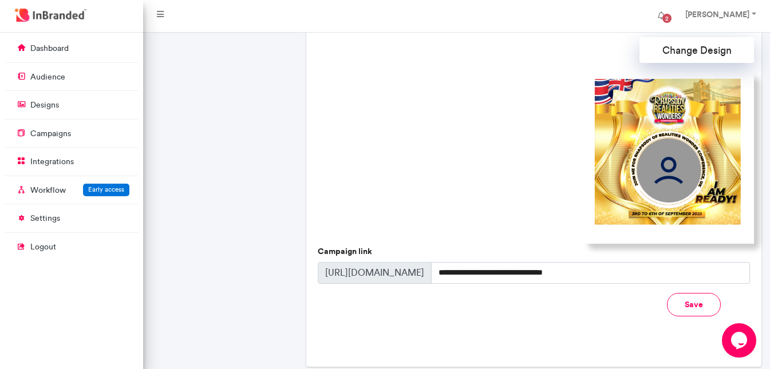
scroll to position [380, 0]
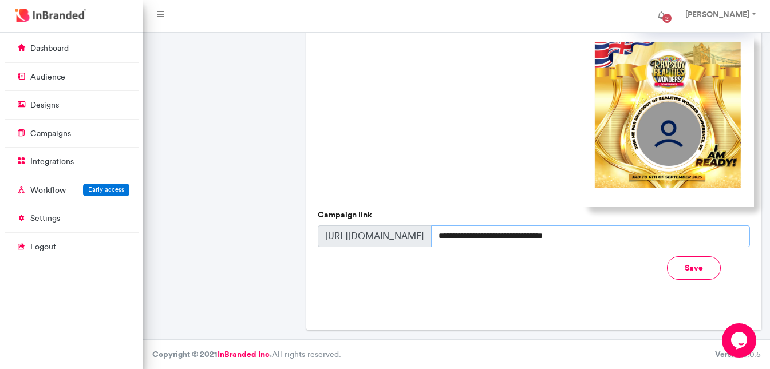
drag, startPoint x: 590, startPoint y: 236, endPoint x: 423, endPoint y: 244, distance: 166.8
click at [423, 244] on div "**********" at bounding box center [534, 237] width 432 height 22
type input "*****"
click at [700, 269] on button "Save" at bounding box center [694, 267] width 54 height 23
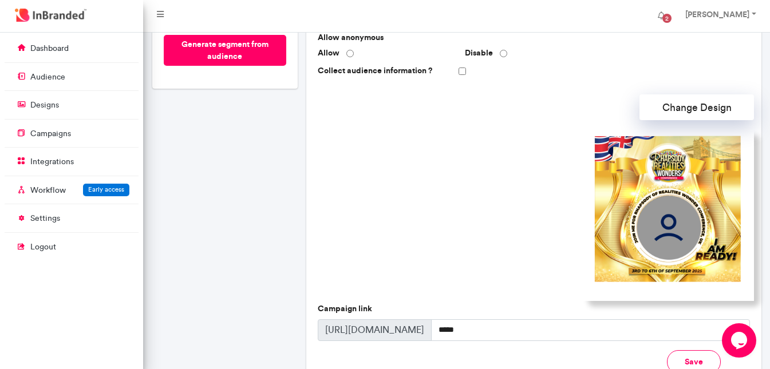
scroll to position [343, 0]
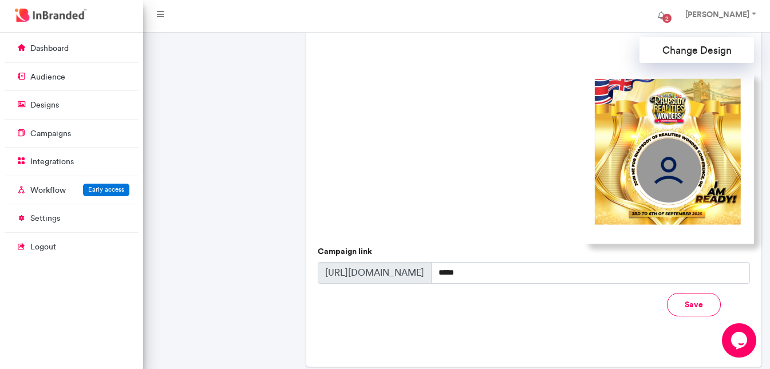
click at [682, 305] on button "Save" at bounding box center [694, 304] width 54 height 23
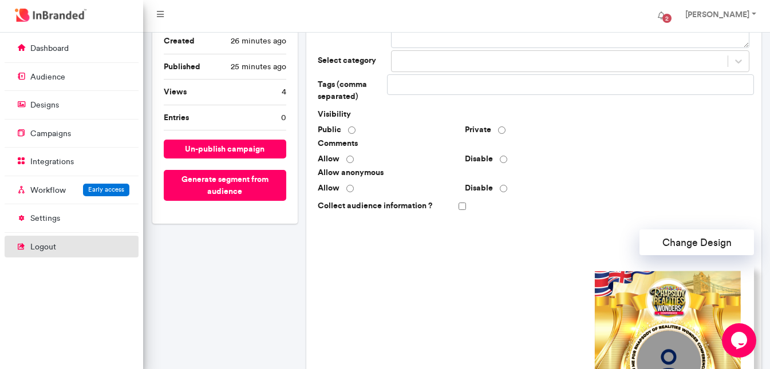
scroll to position [323, 0]
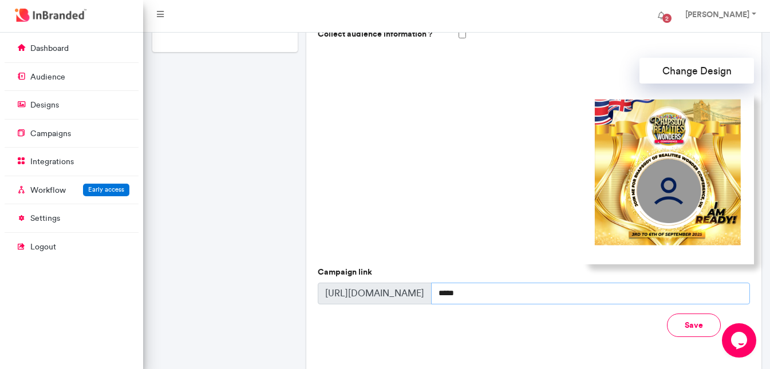
drag, startPoint x: 468, startPoint y: 299, endPoint x: 252, endPoint y: 306, distance: 216.5
click at [252, 306] on div "**********" at bounding box center [457, 70] width 618 height 654
click at [677, 323] on button "Save" at bounding box center [694, 325] width 54 height 23
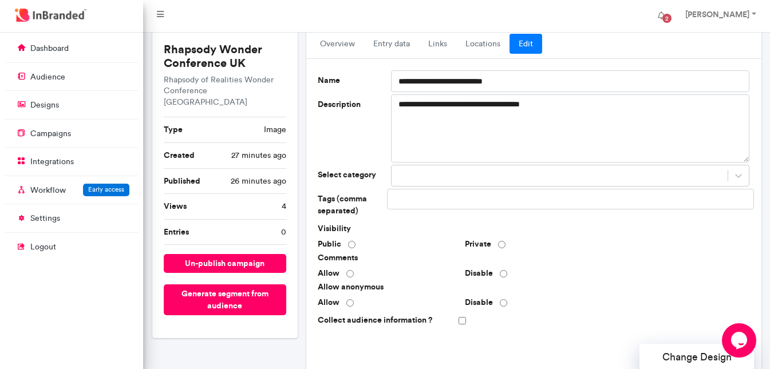
scroll to position [0, 0]
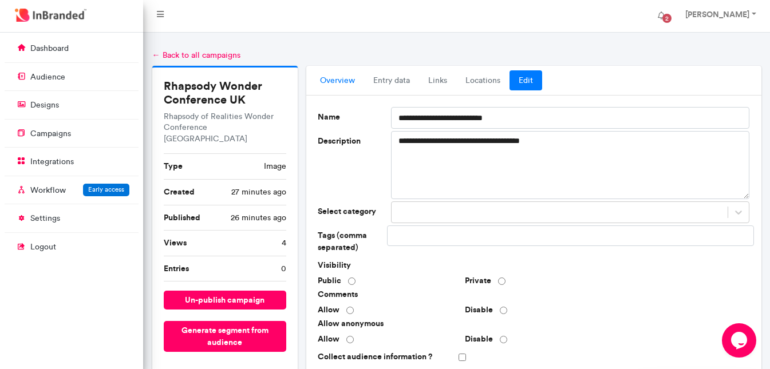
click at [342, 80] on link "overview" at bounding box center [337, 80] width 53 height 21
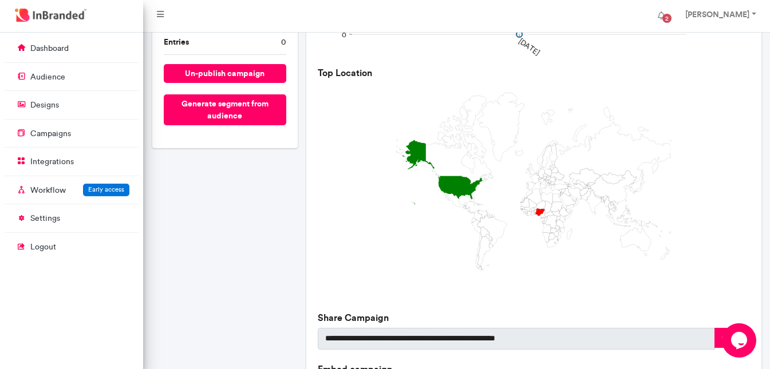
scroll to position [341, 0]
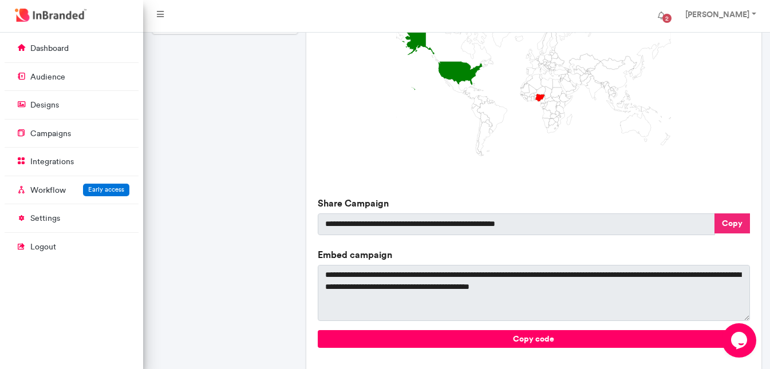
click at [741, 224] on button "Copy" at bounding box center [731, 224] width 35 height 20
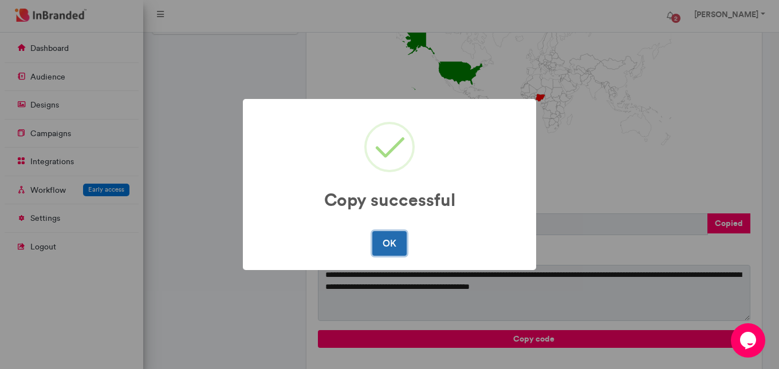
click at [378, 236] on button "OK" at bounding box center [389, 243] width 34 height 24
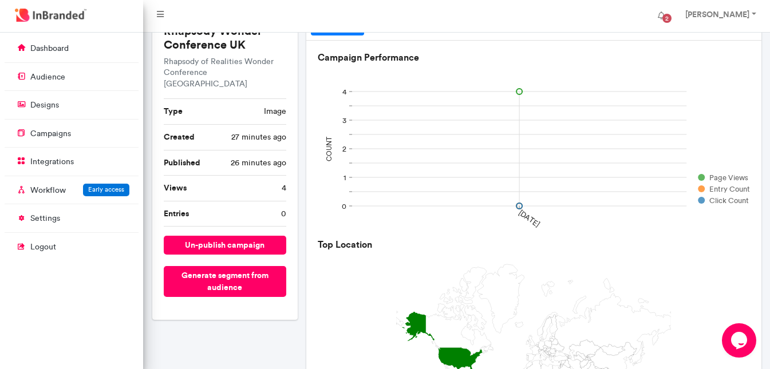
scroll to position [0, 0]
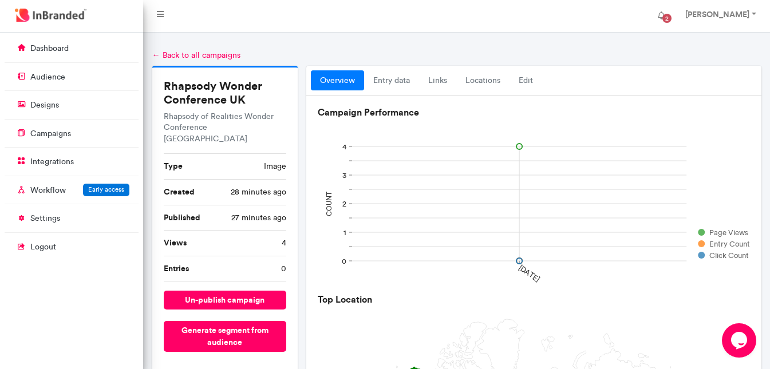
click at [185, 54] on link "← Back to all campaigns" at bounding box center [196, 55] width 88 height 10
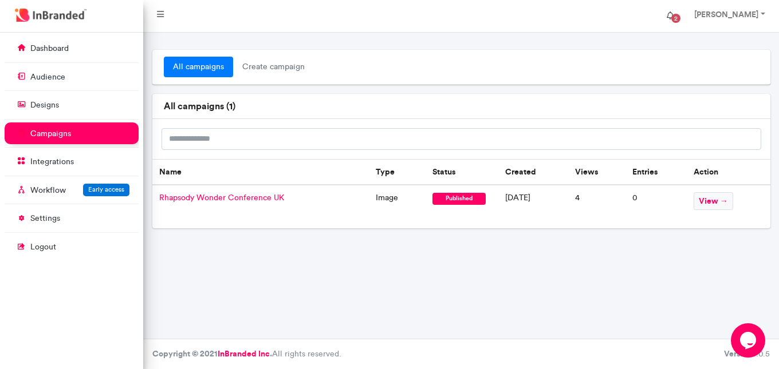
click at [680, 16] on span "2" at bounding box center [675, 18] width 9 height 9
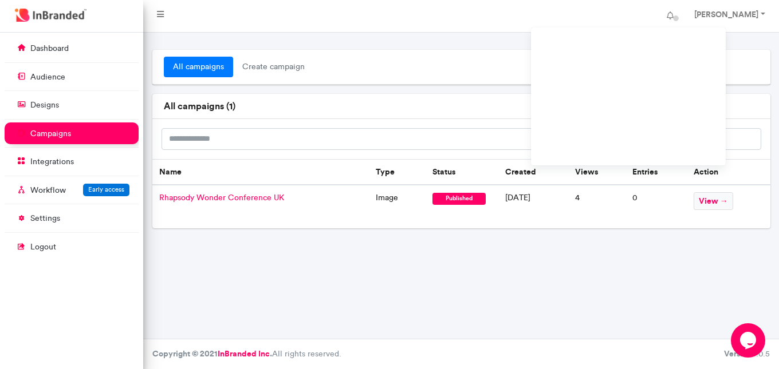
click at [665, 1] on nav "Zoe Aj Account settings Change password Logout" at bounding box center [460, 16] width 635 height 33
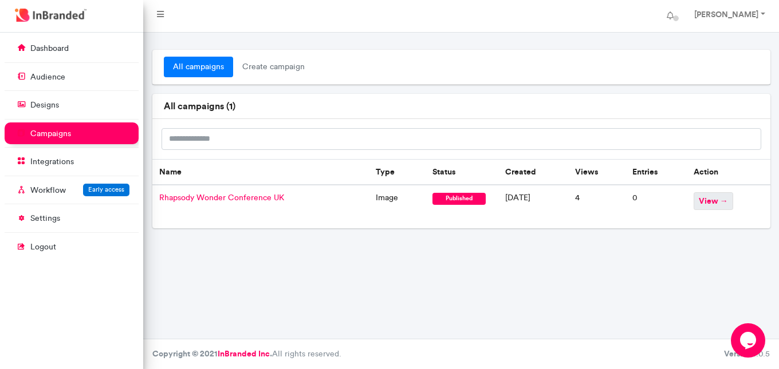
click at [706, 204] on span "view →" at bounding box center [712, 201] width 39 height 18
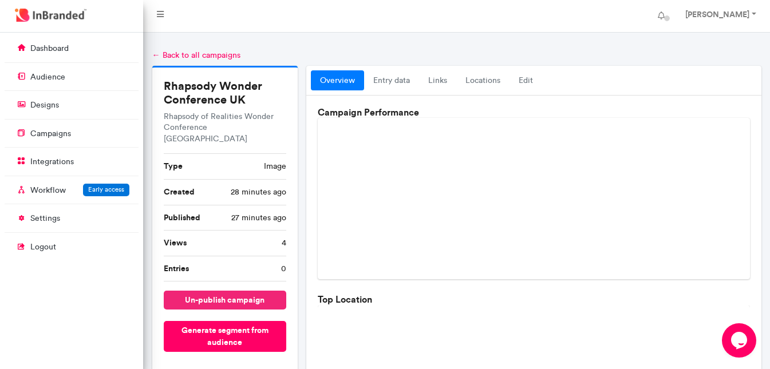
click at [251, 295] on button "un-publish campaign" at bounding box center [225, 300] width 123 height 19
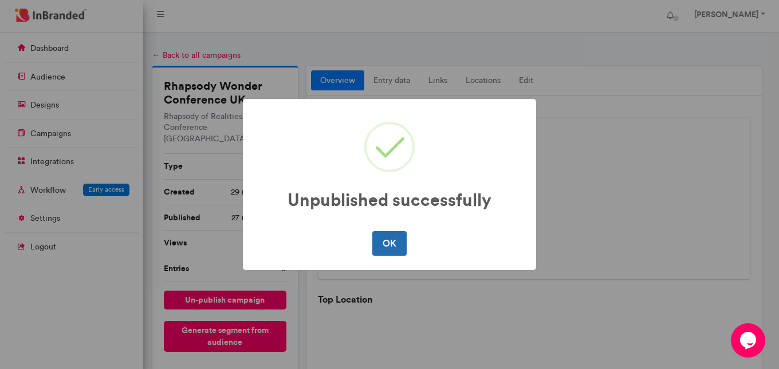
click at [390, 239] on button "OK" at bounding box center [389, 243] width 34 height 24
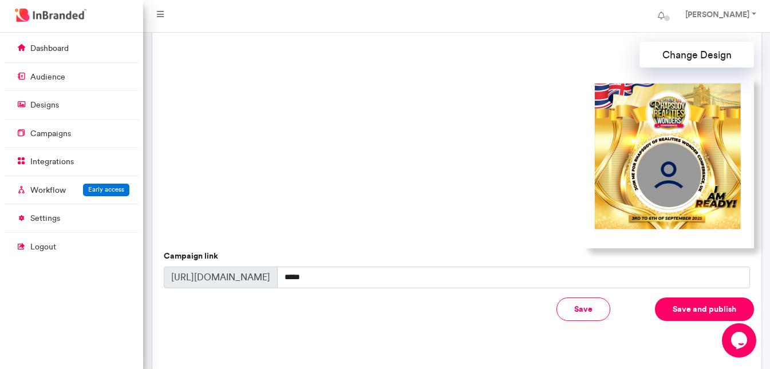
scroll to position [385, 0]
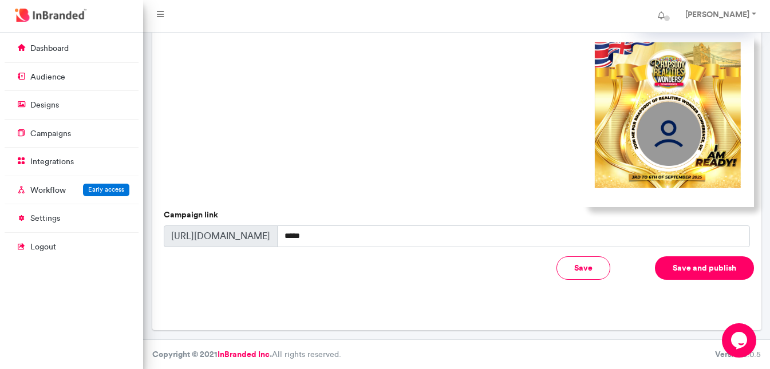
click at [733, 262] on button "Save and publish" at bounding box center [704, 267] width 99 height 23
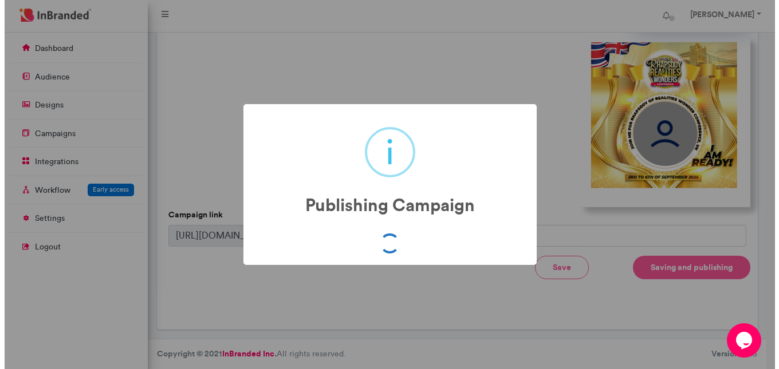
scroll to position [373, 0]
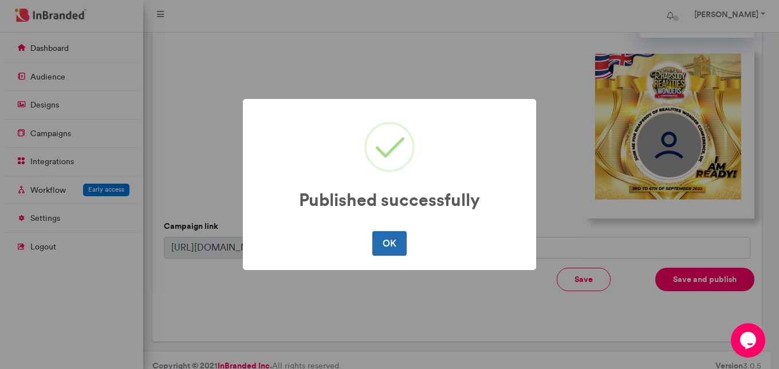
click at [388, 239] on button "OK" at bounding box center [389, 243] width 34 height 24
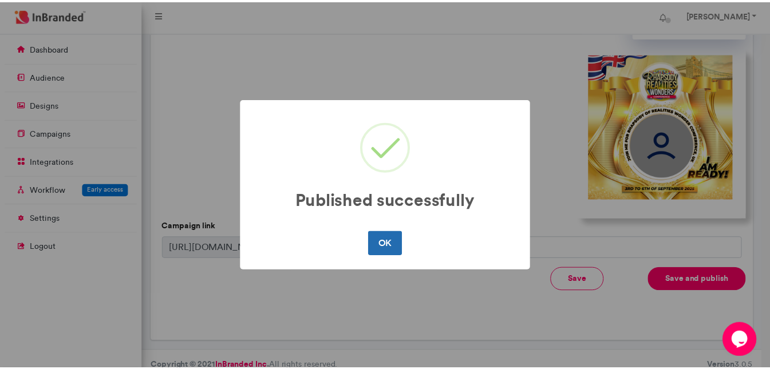
scroll to position [0, 0]
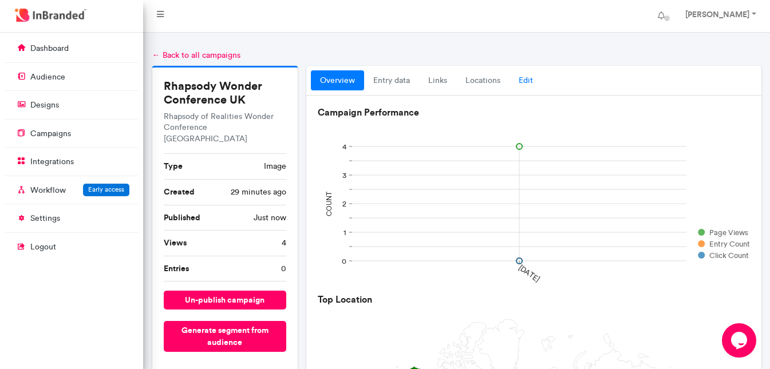
click at [530, 81] on link "Edit" at bounding box center [525, 80] width 33 height 21
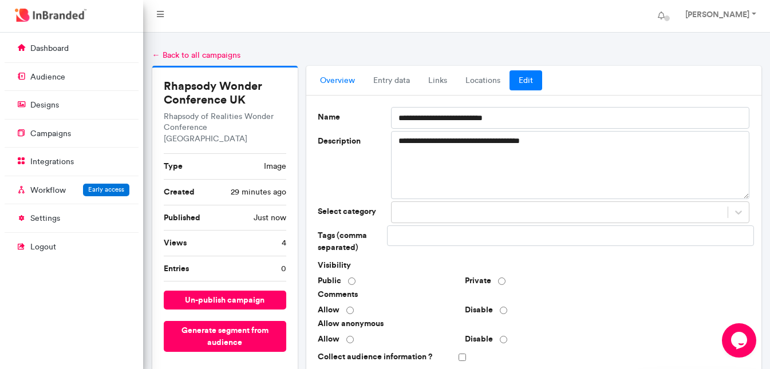
click at [355, 77] on link "overview" at bounding box center [337, 80] width 53 height 21
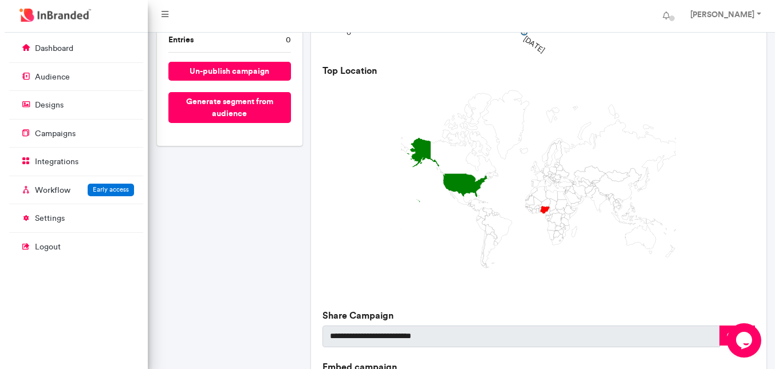
scroll to position [398, 0]
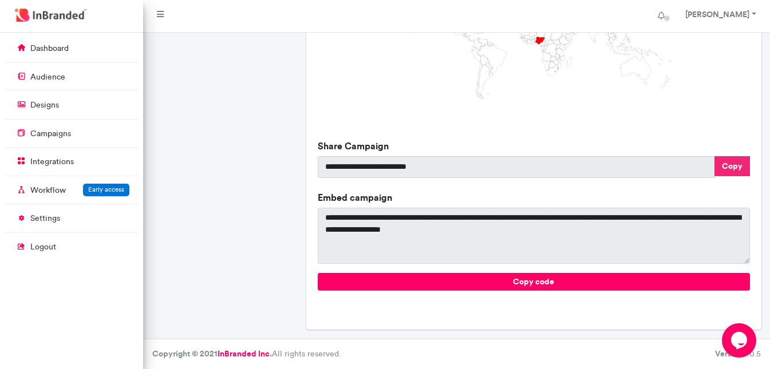
click at [730, 165] on button "Copy" at bounding box center [731, 166] width 35 height 20
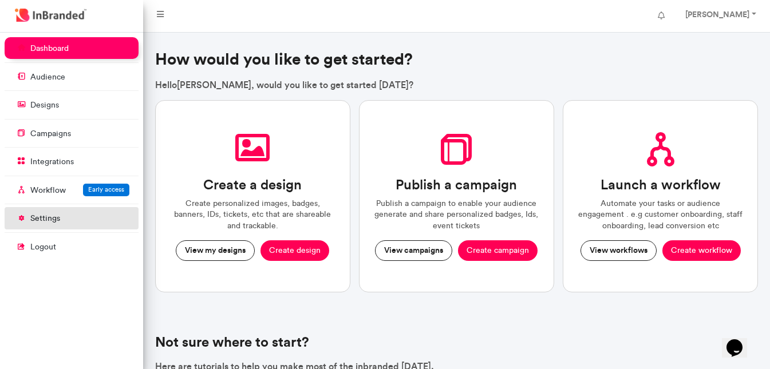
click at [66, 218] on link "settings" at bounding box center [72, 218] width 134 height 22
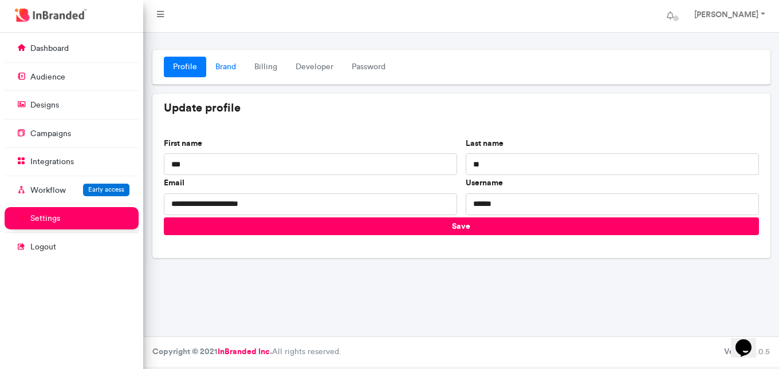
click at [227, 65] on link "Brand" at bounding box center [225, 67] width 39 height 21
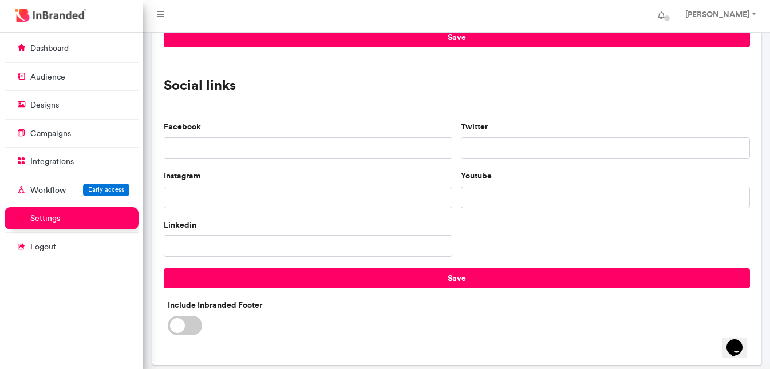
scroll to position [951, 0]
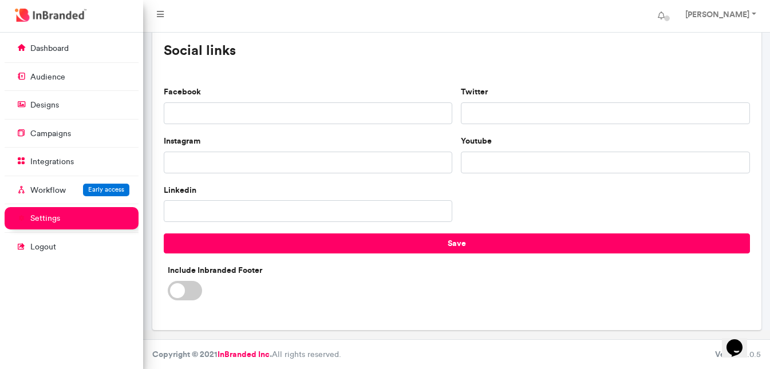
click at [191, 289] on span at bounding box center [185, 290] width 34 height 19
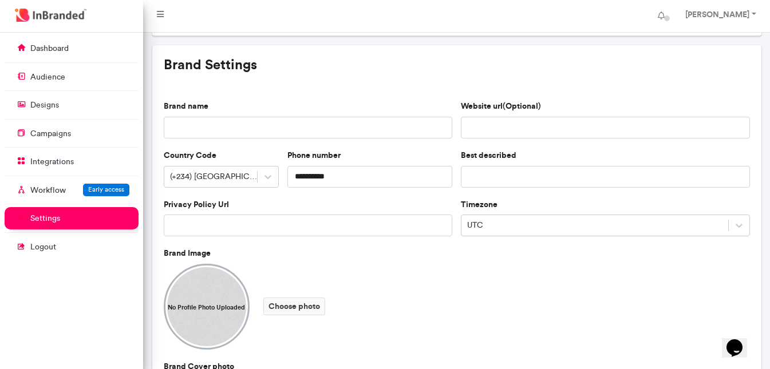
scroll to position [0, 0]
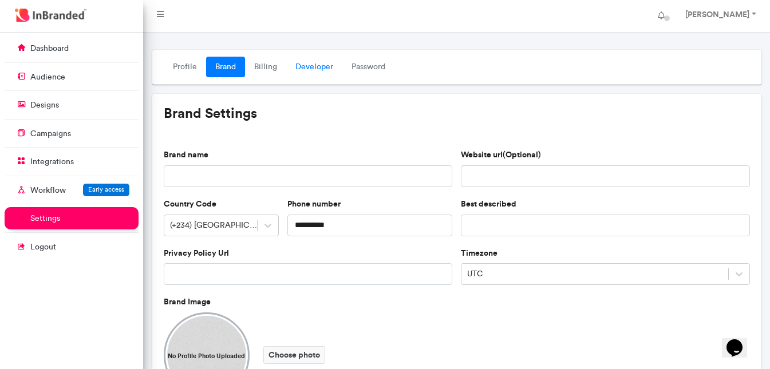
click at [312, 69] on link "Developer" at bounding box center [314, 67] width 56 height 21
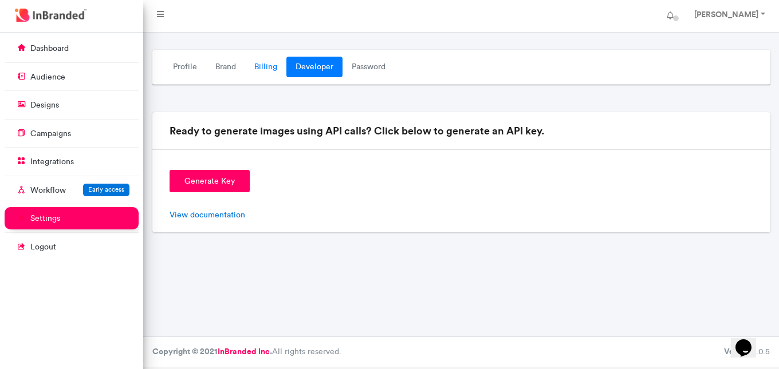
click at [264, 70] on link "Billing" at bounding box center [265, 67] width 41 height 21
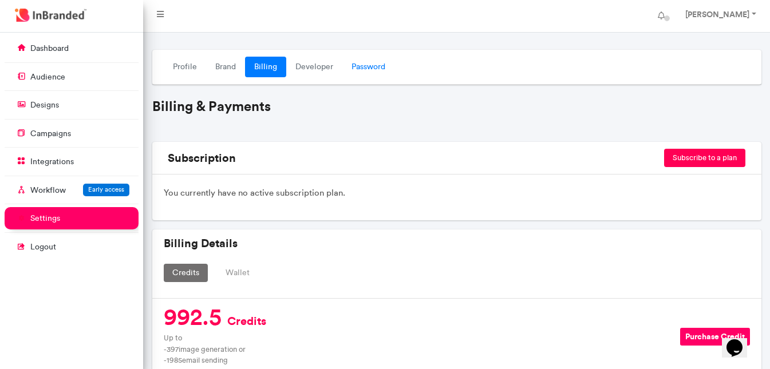
click at [364, 70] on link "Password" at bounding box center [368, 67] width 52 height 21
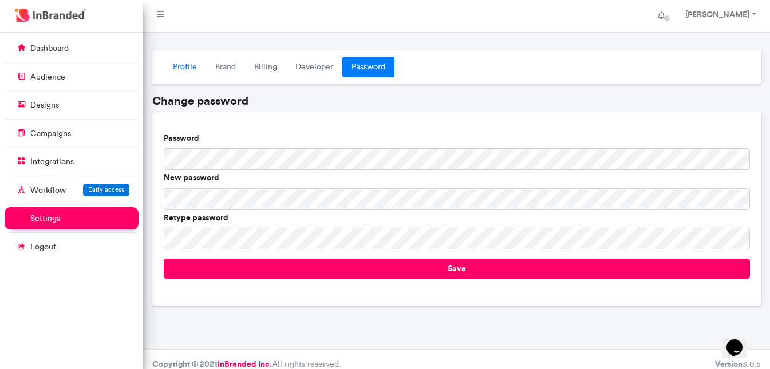
click at [186, 62] on link "Profile" at bounding box center [185, 67] width 42 height 21
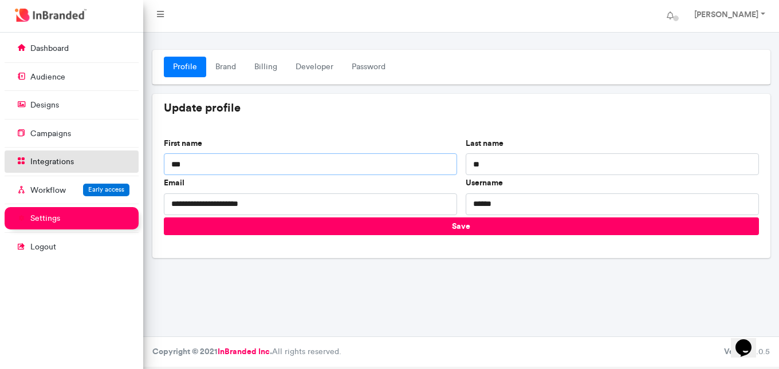
drag, startPoint x: 208, startPoint y: 167, endPoint x: 132, endPoint y: 174, distance: 76.4
click at [132, 174] on div "**********" at bounding box center [389, 200] width 779 height 334
type input "*"
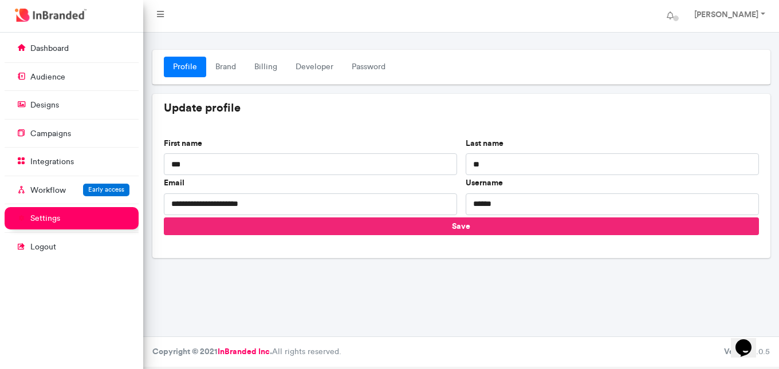
click at [475, 225] on button "Save" at bounding box center [461, 227] width 595 height 18
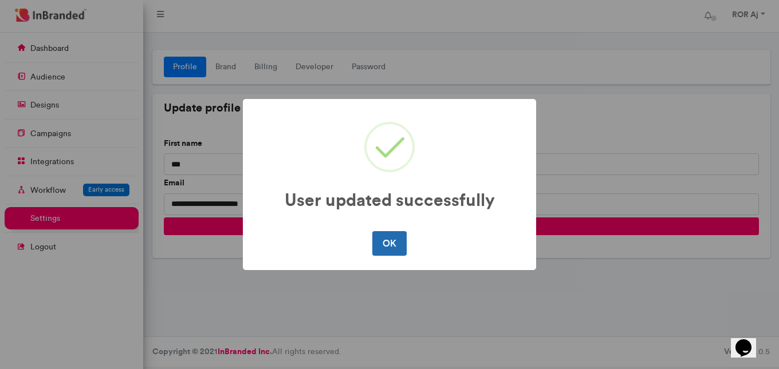
click at [400, 244] on button "OK" at bounding box center [389, 243] width 34 height 24
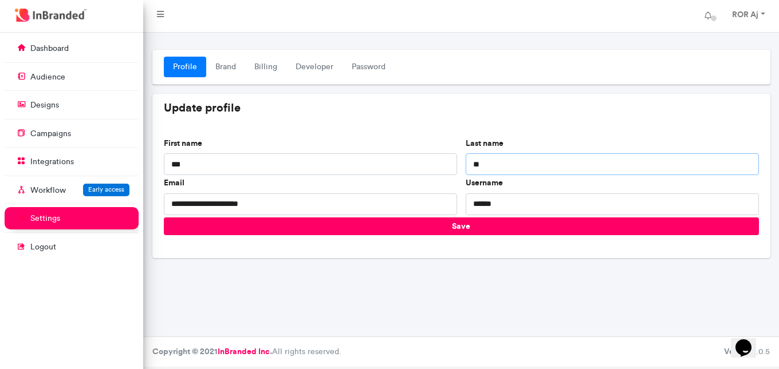
drag, startPoint x: 489, startPoint y: 165, endPoint x: 463, endPoint y: 167, distance: 26.4
click at [463, 167] on div "Last name **" at bounding box center [612, 158] width 302 height 40
drag, startPoint x: 203, startPoint y: 161, endPoint x: 175, endPoint y: 162, distance: 27.5
click at [175, 162] on input "***" at bounding box center [310, 164] width 293 height 22
type input "***"
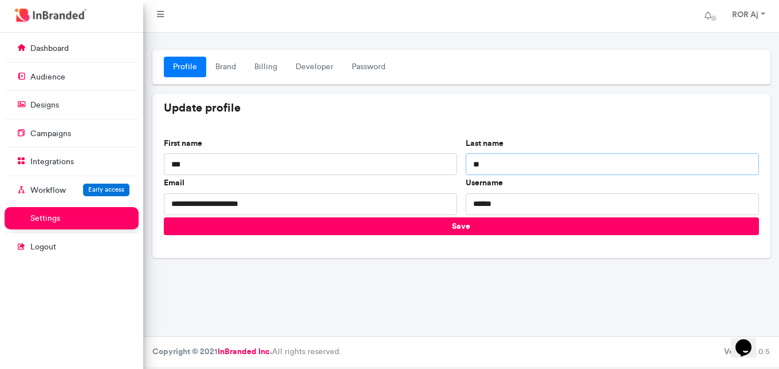
drag, startPoint x: 505, startPoint y: 164, endPoint x: 463, endPoint y: 163, distance: 42.9
click at [463, 163] on div "Last name **" at bounding box center [612, 158] width 302 height 40
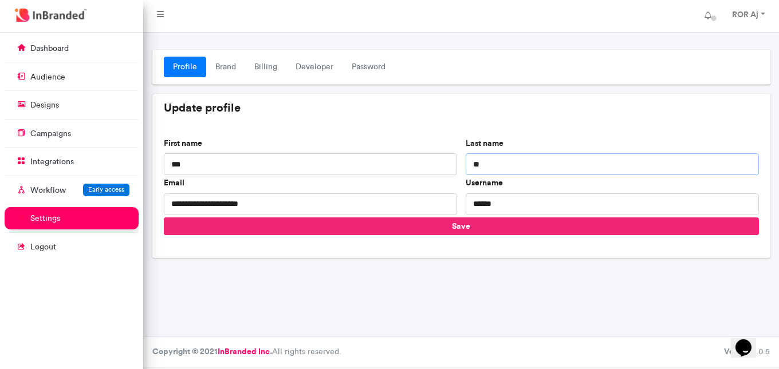
type input "**"
click at [475, 230] on button "Save" at bounding box center [461, 227] width 595 height 18
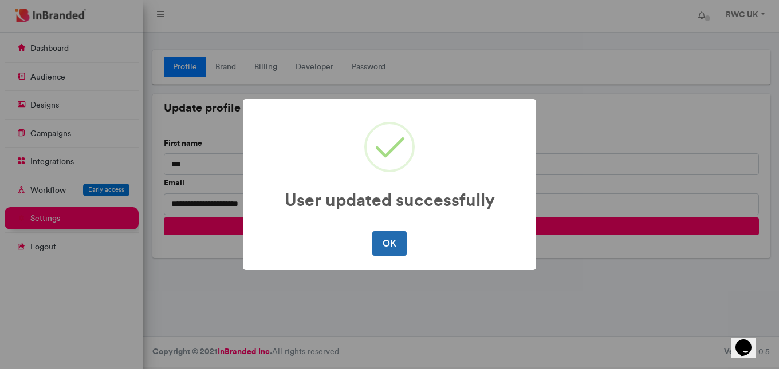
click at [380, 241] on button "OK" at bounding box center [389, 243] width 34 height 24
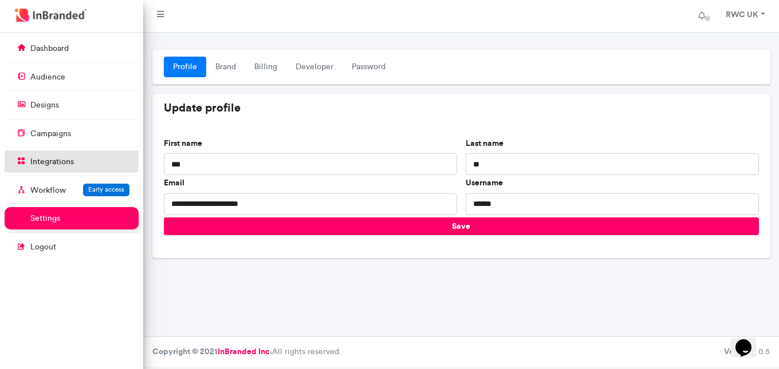
click at [50, 158] on p "integrations" at bounding box center [52, 161] width 44 height 11
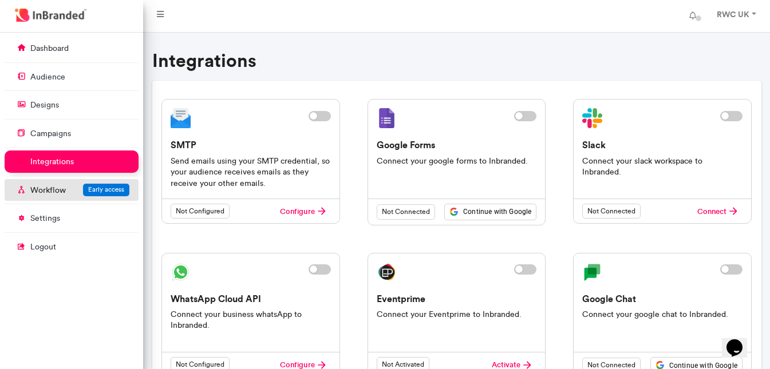
click at [46, 188] on p "Workflow" at bounding box center [47, 190] width 35 height 11
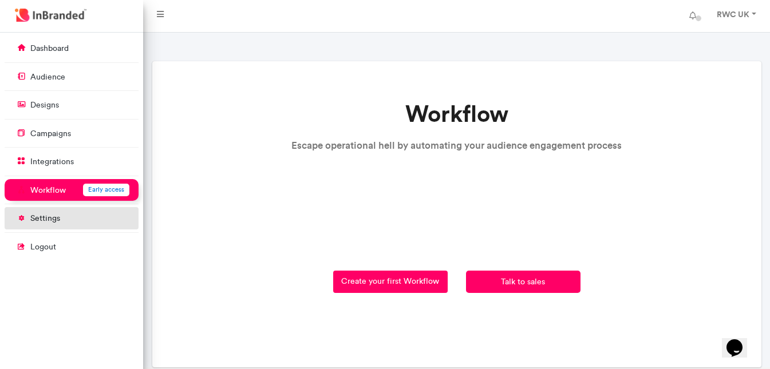
click at [47, 222] on p "settings" at bounding box center [45, 218] width 30 height 11
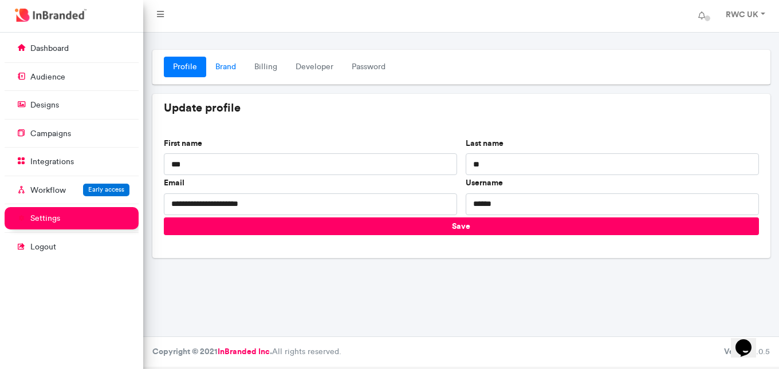
click at [229, 67] on link "Brand" at bounding box center [225, 67] width 39 height 21
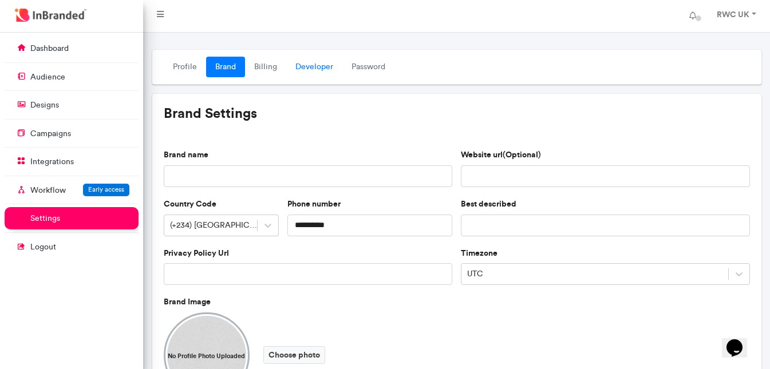
click at [307, 69] on link "Developer" at bounding box center [314, 67] width 56 height 21
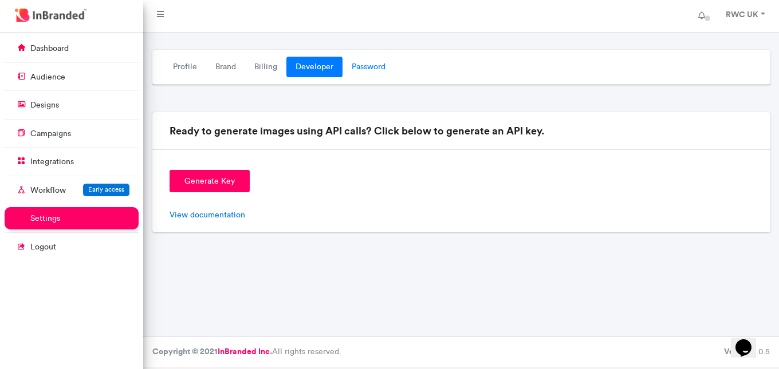
click at [362, 68] on link "Password" at bounding box center [368, 67] width 52 height 21
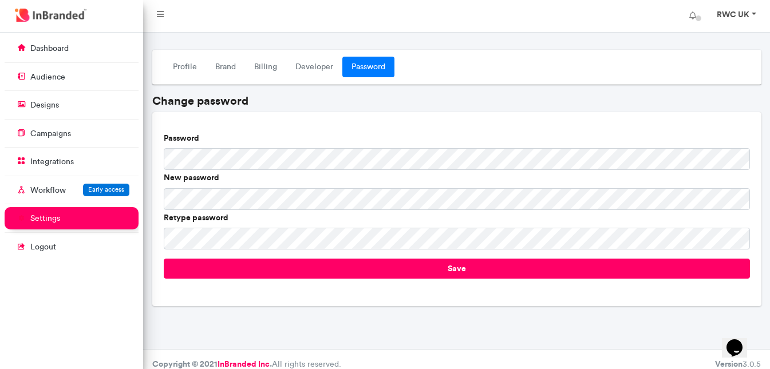
click at [745, 15] on strong "RWC UK" at bounding box center [733, 14] width 33 height 10
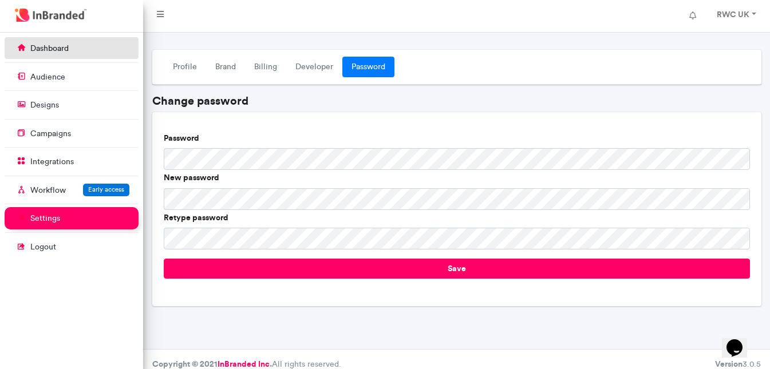
click at [52, 44] on p "dashboard" at bounding box center [49, 48] width 38 height 11
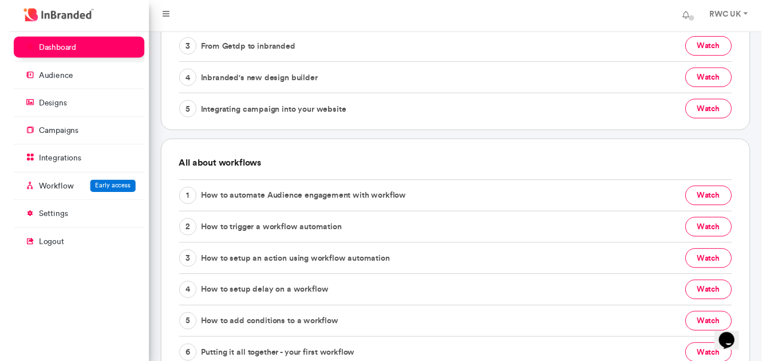
scroll to position [342, 0]
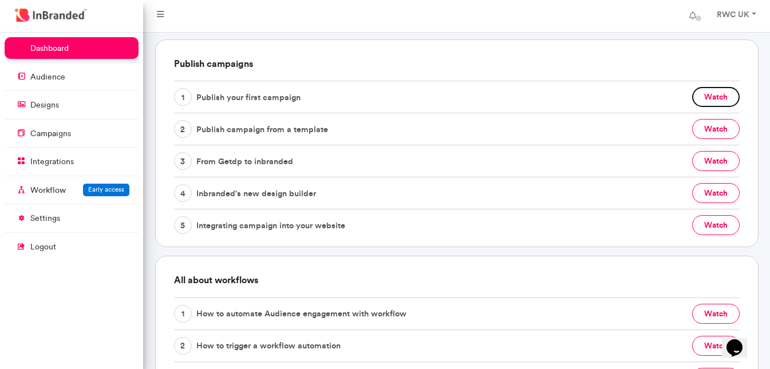
click at [709, 98] on button "watch" at bounding box center [716, 97] width 48 height 20
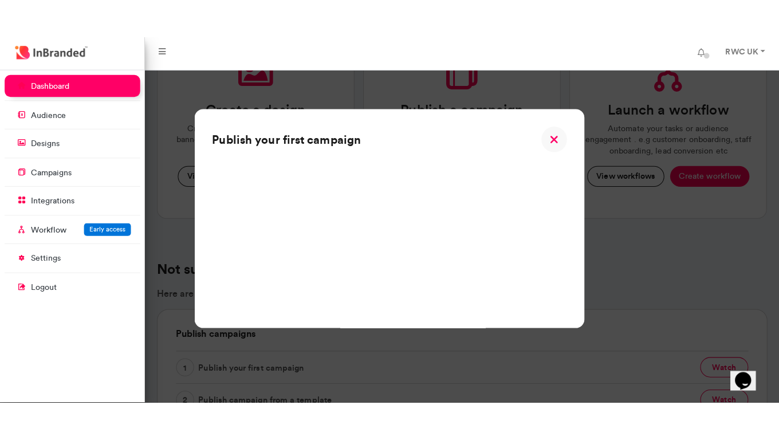
scroll to position [56, 0]
